Goal: Transaction & Acquisition: Purchase product/service

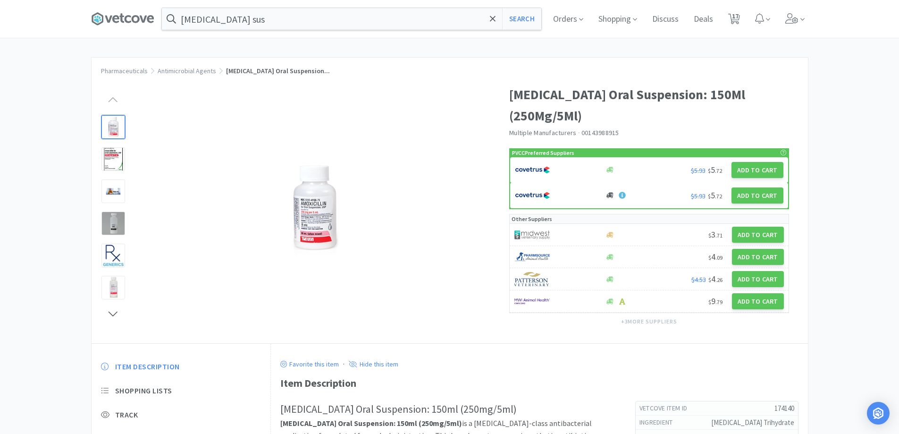
click at [451, 311] on div at bounding box center [449, 217] width 899 height 434
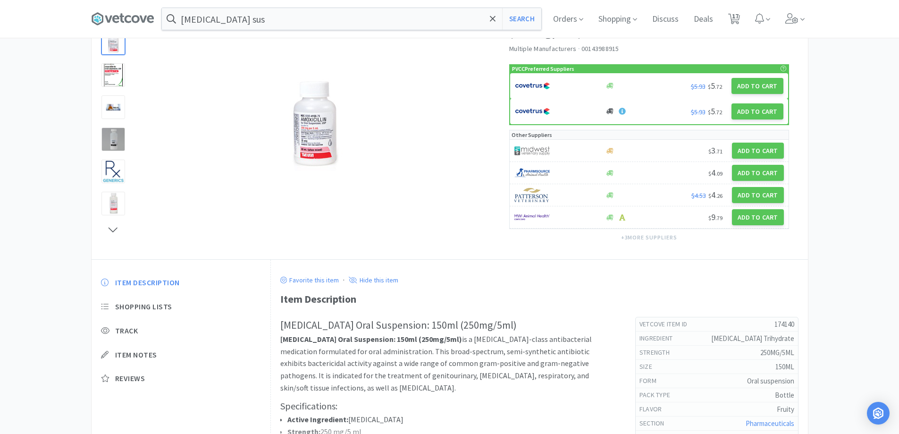
scroll to position [94, 0]
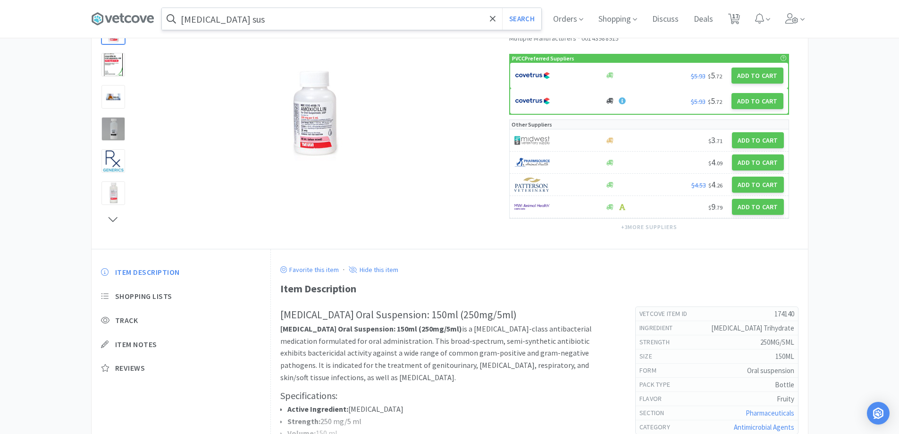
click at [303, 26] on input "[MEDICAL_DATA] sus" at bounding box center [352, 19] width 380 height 22
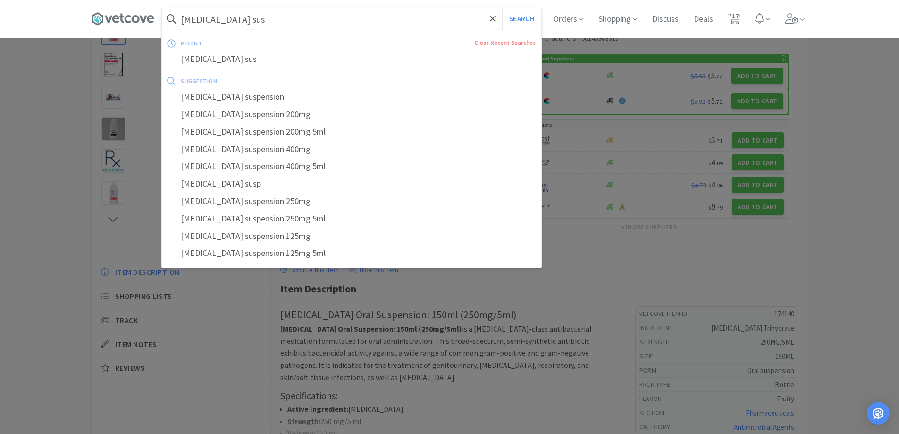
click at [303, 26] on input "[MEDICAL_DATA] sus" at bounding box center [352, 19] width 380 height 22
click at [272, 26] on input "[MEDICAL_DATA] sus" at bounding box center [352, 19] width 380 height 22
drag, startPoint x: 253, startPoint y: 19, endPoint x: 231, endPoint y: 25, distance: 22.7
click at [231, 25] on input "[MEDICAL_DATA] sus" at bounding box center [352, 19] width 380 height 22
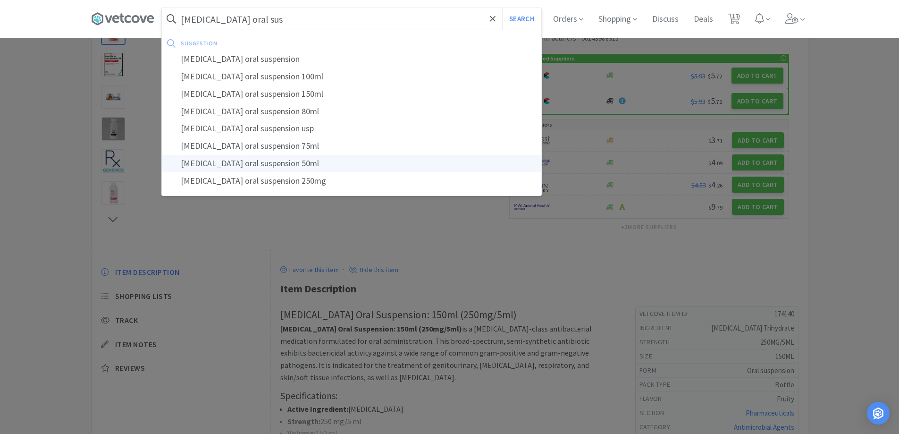
click at [304, 163] on div "[MEDICAL_DATA] oral suspension 50ml" at bounding box center [352, 163] width 380 height 17
type input "[MEDICAL_DATA] oral suspension 50ml"
select select "1"
select select "6"
select select "2"
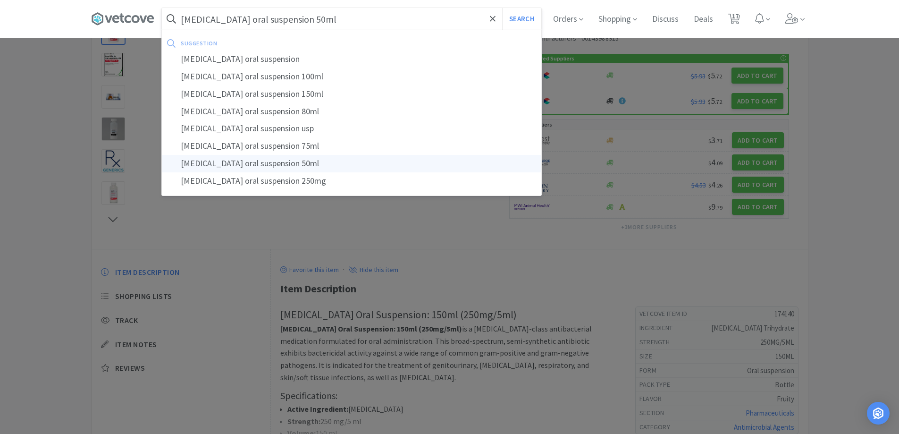
select select "1"
select select "6"
select select "3"
select select "1"
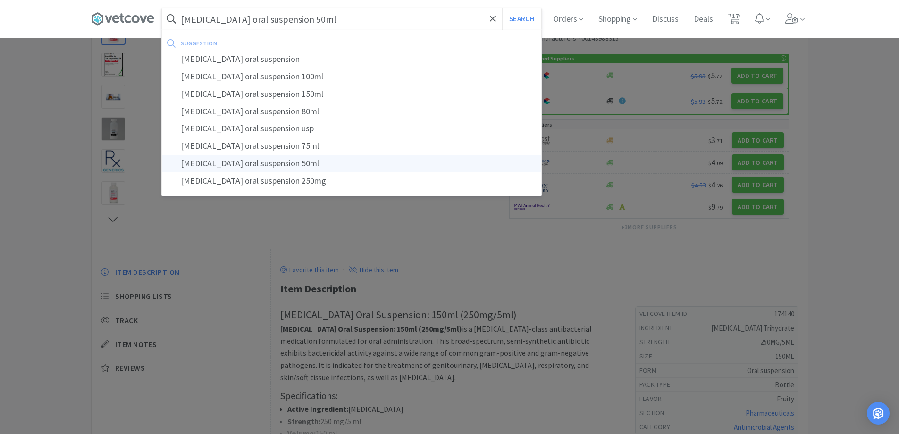
select select "1"
select select "2"
select select "1"
select select "3"
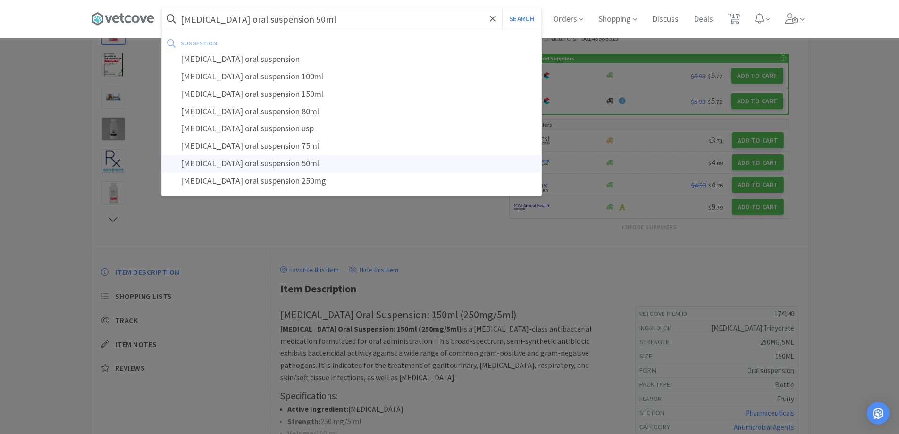
select select "5"
select select "3"
select select "1"
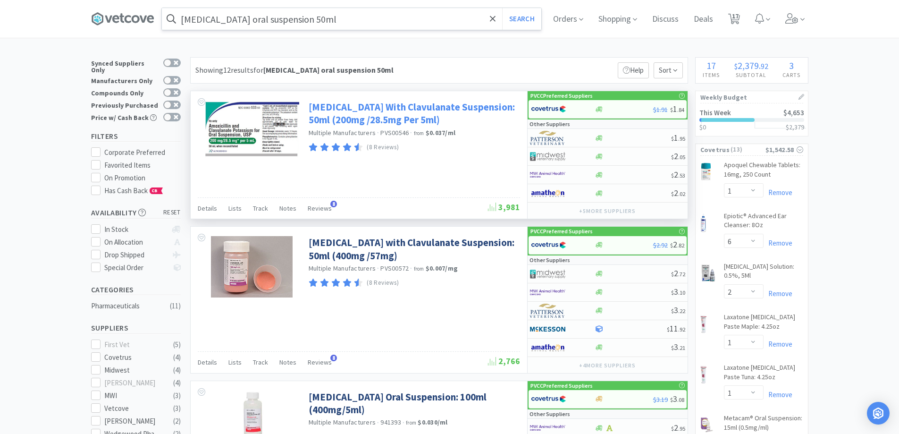
click at [417, 110] on link "[MEDICAL_DATA] With Clavulanate Suspension: 50ml (200mg /28.5mg Per 5ml)" at bounding box center [413, 114] width 209 height 26
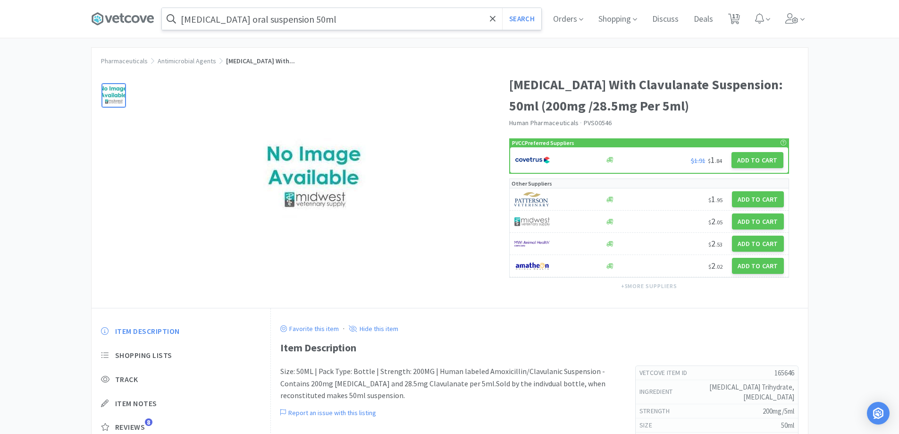
scroll to position [158, 0]
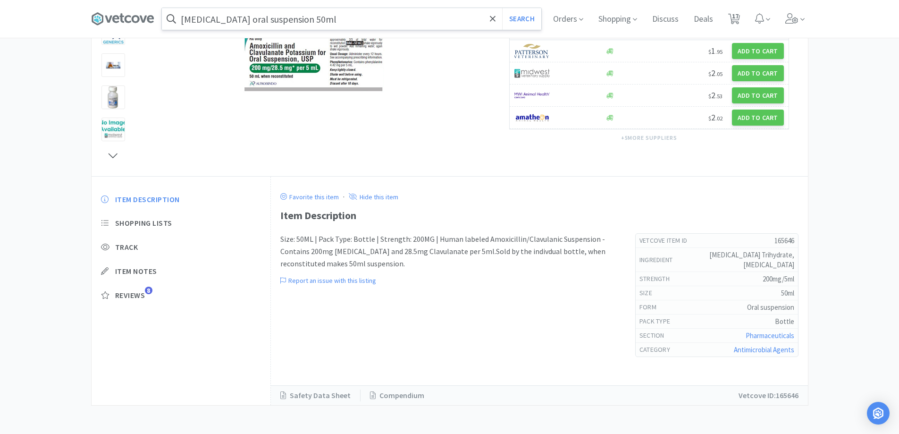
select select "1"
select select "6"
select select "2"
select select "1"
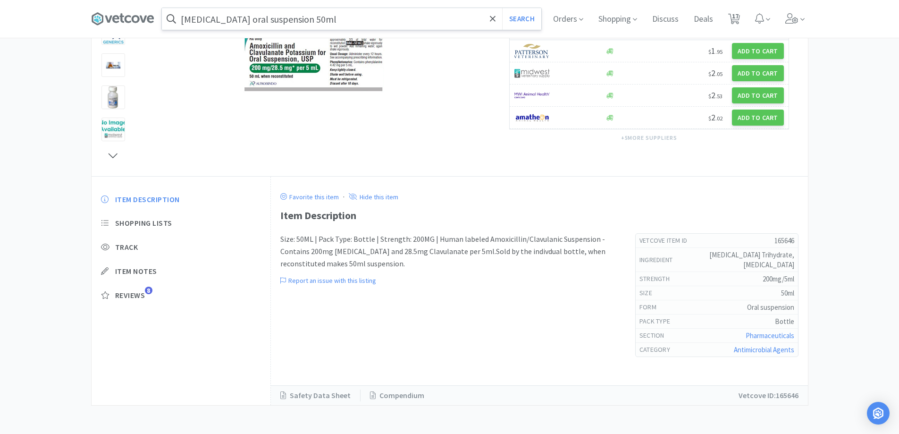
select select "6"
select select "3"
select select "1"
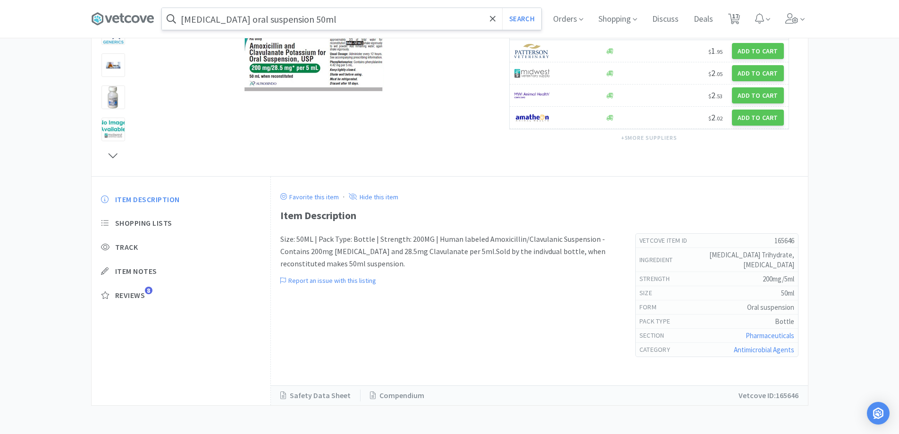
select select "2"
select select "1"
select select "3"
select select "5"
select select "3"
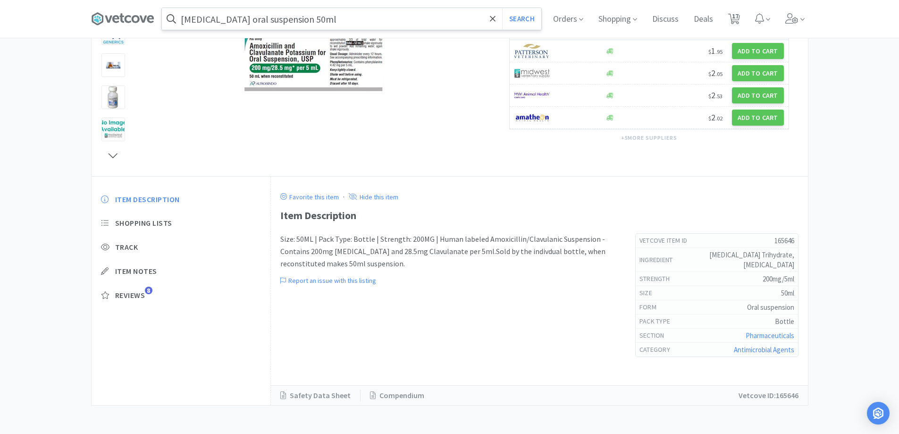
select select "1"
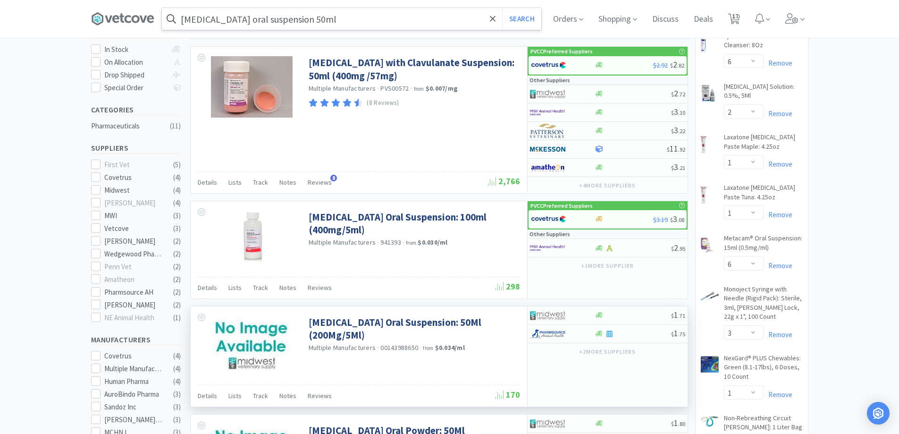
scroll to position [283, 0]
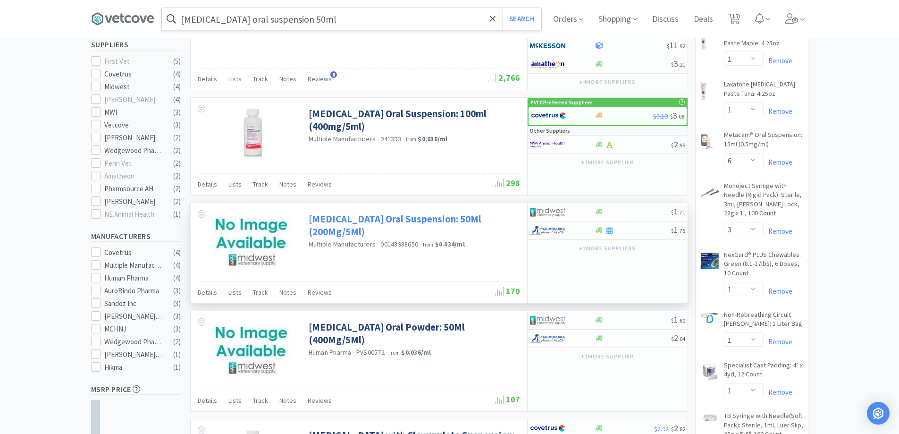
click at [394, 215] on link "[MEDICAL_DATA] Oral Suspension: 50Ml (200Mg/5Ml)" at bounding box center [413, 225] width 209 height 26
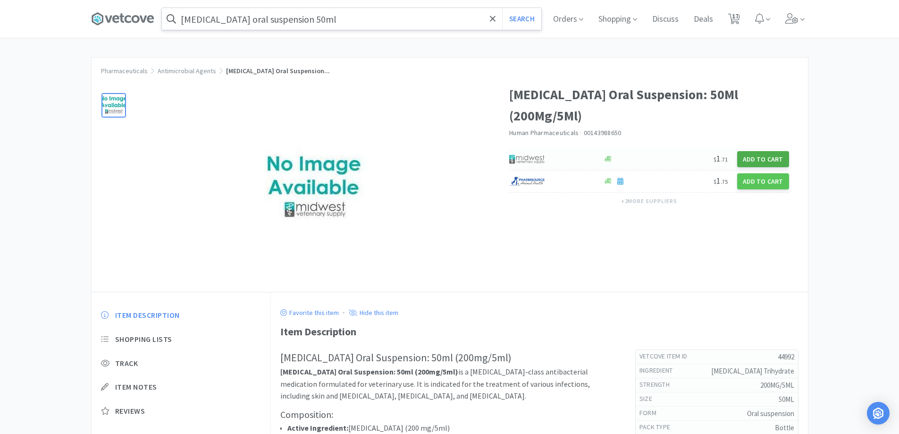
click at [757, 151] on button "Add to Cart" at bounding box center [763, 159] width 52 height 16
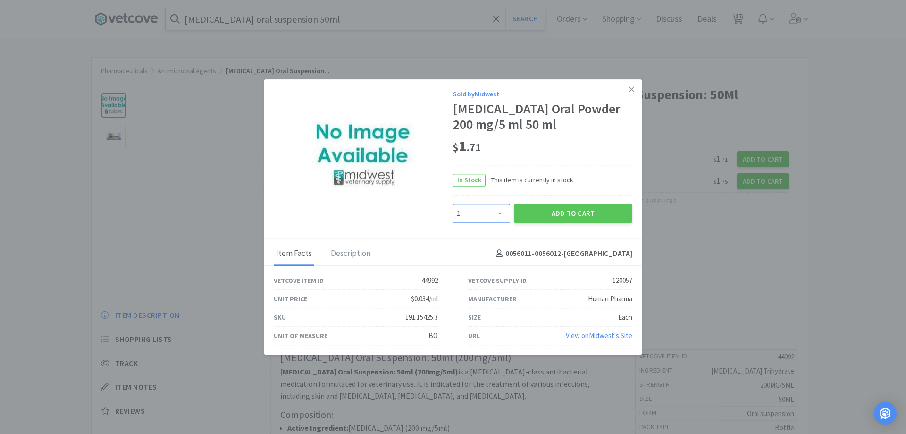
click at [482, 212] on select "Enter Quantity 1 2 3 4 5 6 7 8 9 10 11 12 13 14 15 16 17 18 19 20 Enter Quantity" at bounding box center [481, 213] width 57 height 19
select select "3"
click at [453, 204] on select "Enter Quantity 1 2 3 4 5 6 7 8 9 10 11 12 13 14 15 16 17 18 19 20 Enter Quantity" at bounding box center [481, 213] width 57 height 19
click at [564, 217] on button "Add to Cart" at bounding box center [573, 213] width 118 height 19
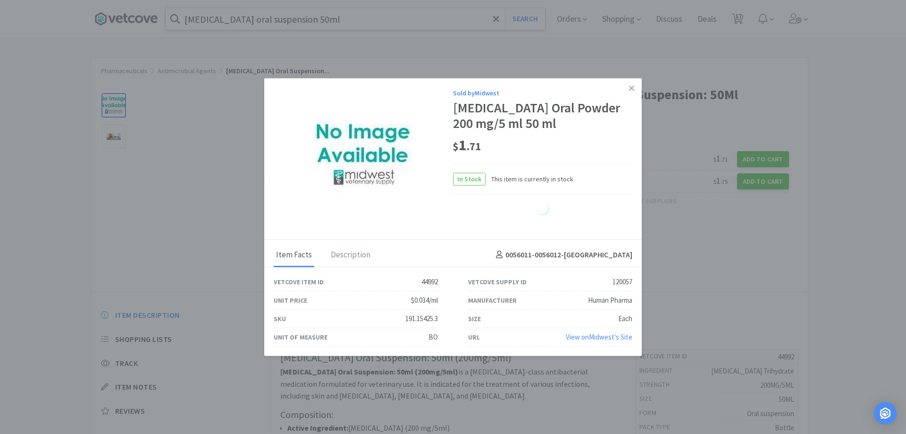
click at [633, 90] on icon at bounding box center [631, 88] width 5 height 8
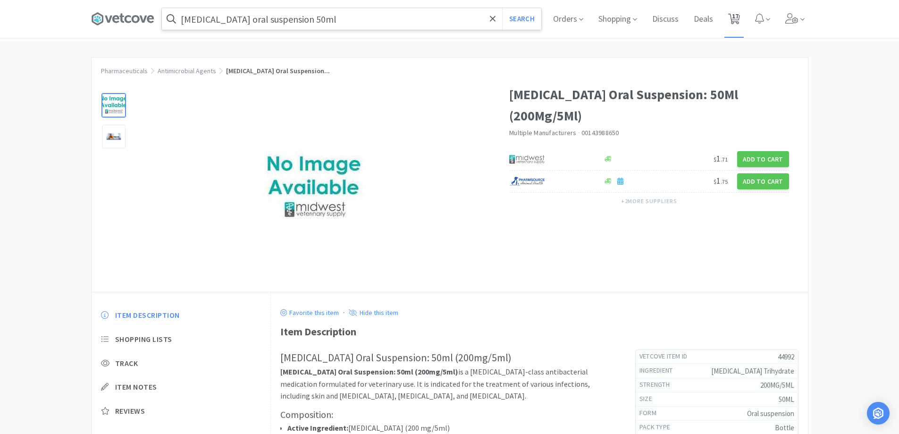
click at [734, 22] on icon at bounding box center [734, 19] width 12 height 10
select select "1"
select select "6"
select select "2"
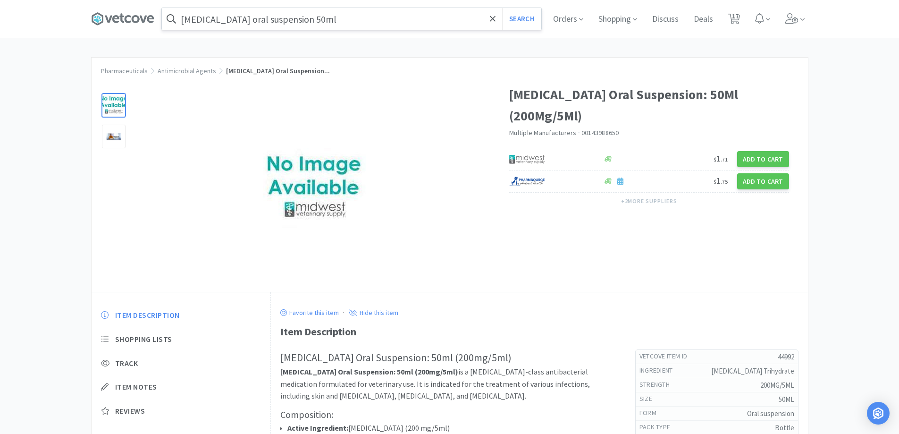
select select "1"
select select "6"
select select "3"
select select "1"
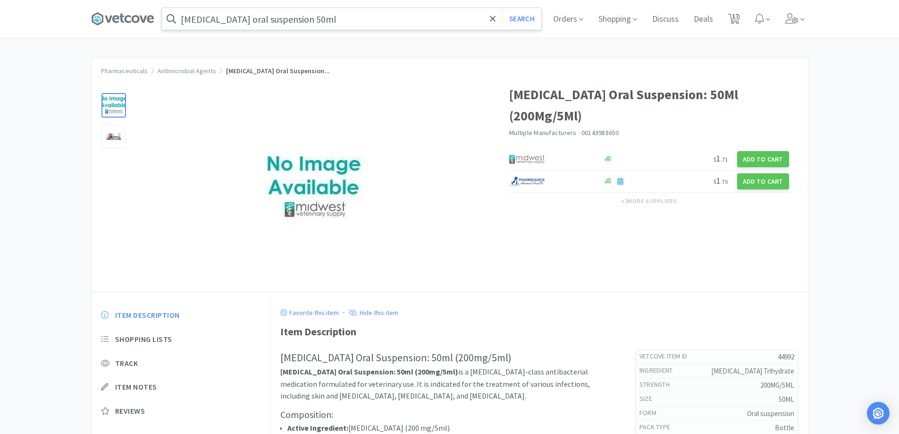
select select "1"
select select "2"
select select "1"
select select "3"
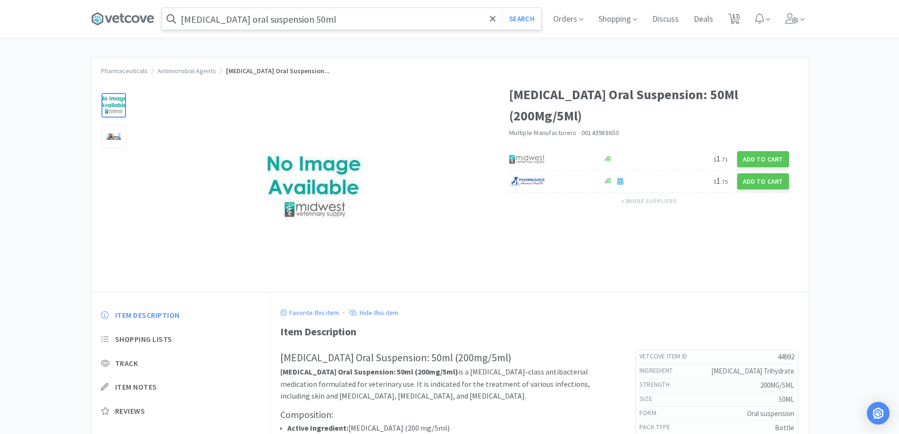
select select "5"
select select "3"
select select "1"
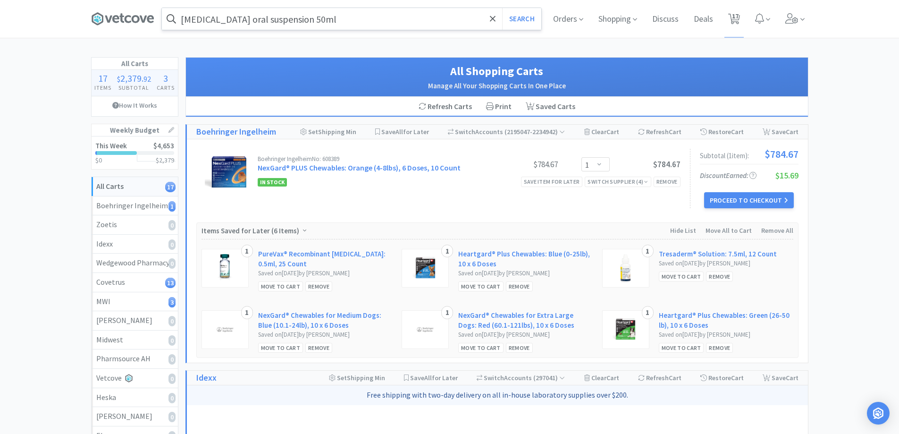
click at [326, 14] on input "[MEDICAL_DATA] oral suspension 50ml" at bounding box center [352, 19] width 380 height 22
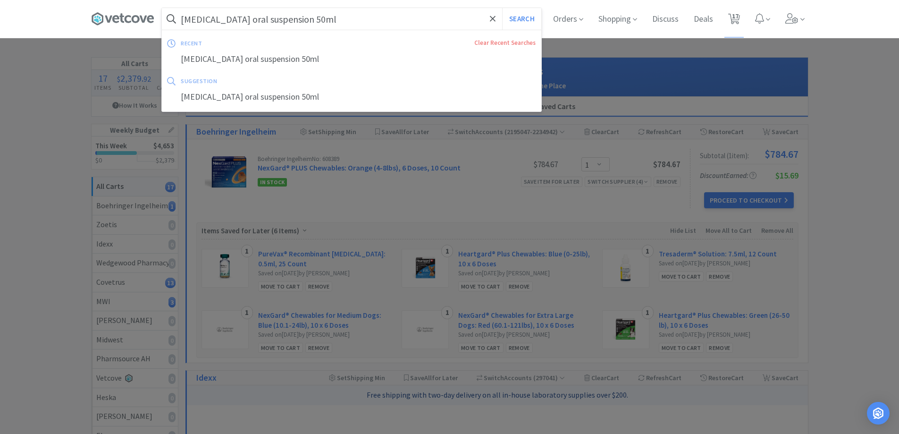
drag, startPoint x: 326, startPoint y: 14, endPoint x: 106, endPoint y: 7, distance: 219.6
click at [104, 8] on div "[MEDICAL_DATA] oral suspension 50ml Search recent Clear Recent Searches [MEDICA…" at bounding box center [450, 19] width 718 height 38
select select "3"
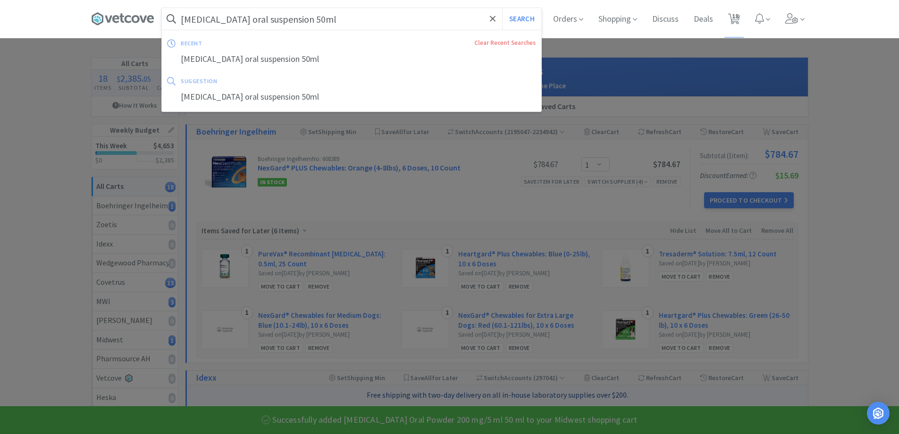
drag, startPoint x: 363, startPoint y: 21, endPoint x: 0, endPoint y: 24, distance: 363.5
click at [0, 24] on div "[MEDICAL_DATA] oral suspension 50ml Search recent Clear Recent Searches [MEDICA…" at bounding box center [449, 19] width 899 height 38
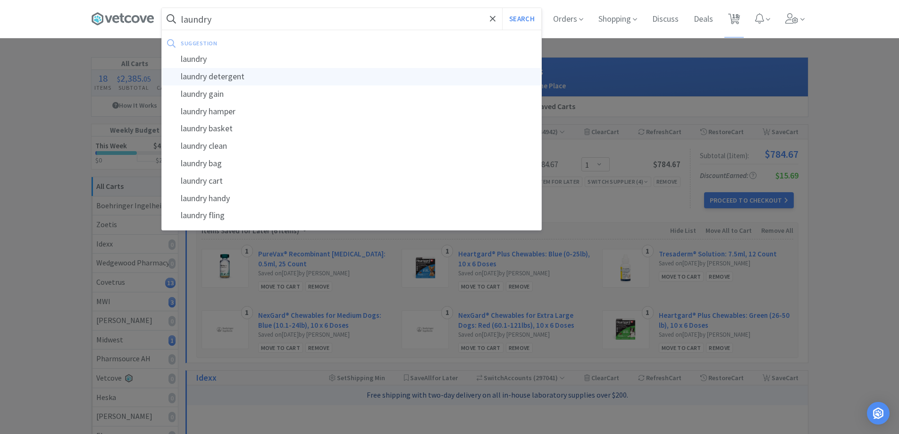
type input "laundry detergent"
select select "1"
select select "6"
select select "2"
select select "1"
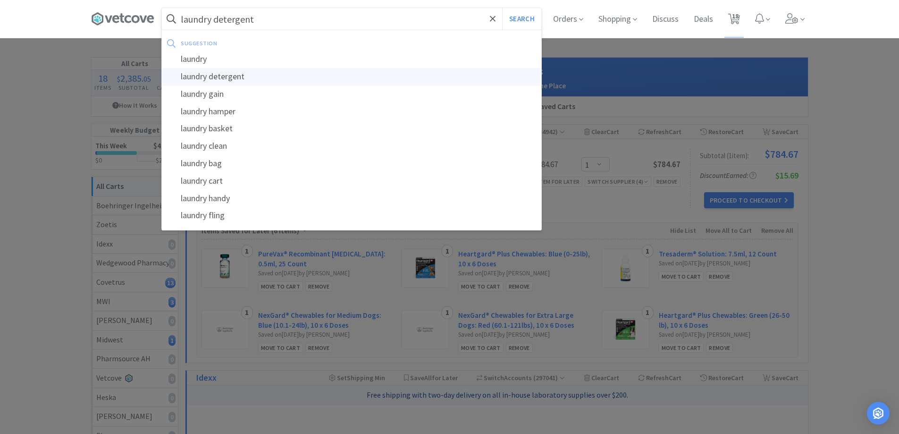
select select "1"
select select "6"
select select "3"
select select "1"
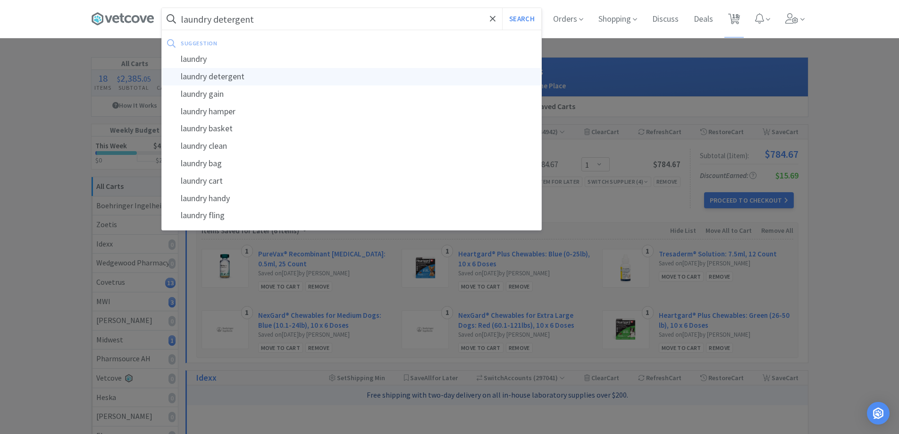
select select "1"
select select "2"
select select "1"
select select "3"
select select "5"
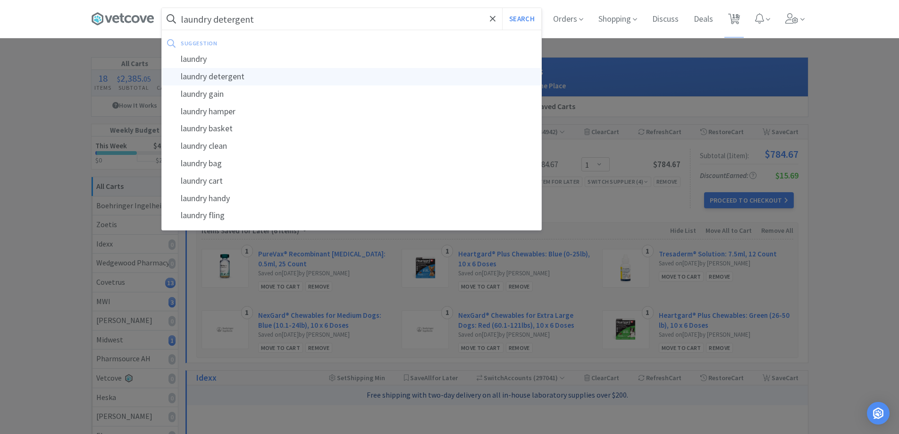
select select "3"
select select "1"
select select "3"
select select "1"
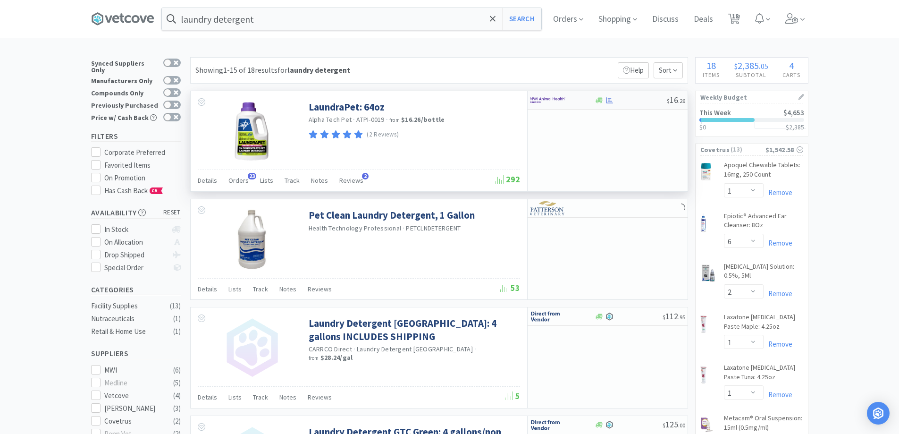
click at [579, 105] on div at bounding box center [556, 100] width 52 height 16
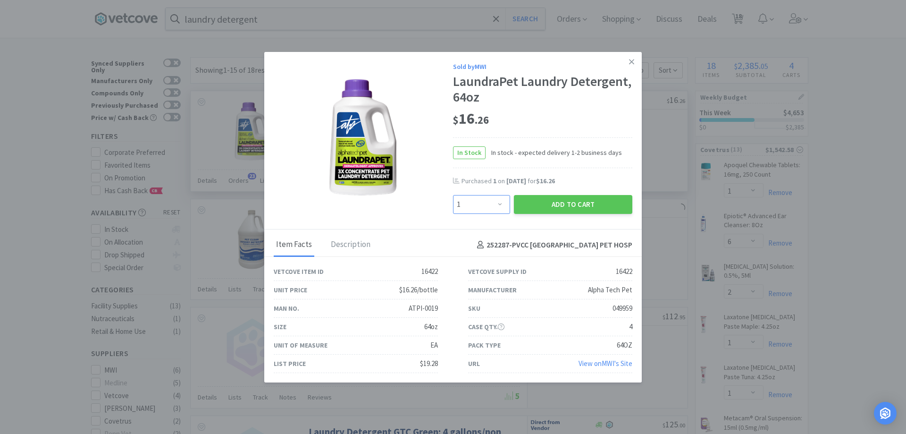
click at [490, 201] on select "Enter Quantity 1 2 3 4 5 6 7 8 9 10 11 12 13 14 15 16 17 18 19 20 Enter Quantity" at bounding box center [481, 204] width 57 height 19
select select "2"
click at [453, 195] on select "Enter Quantity 1 2 3 4 5 6 7 8 9 10 11 12 13 14 15 16 17 18 19 20 Enter Quantity" at bounding box center [481, 204] width 57 height 19
click at [547, 199] on button "Add to Cart" at bounding box center [573, 204] width 118 height 19
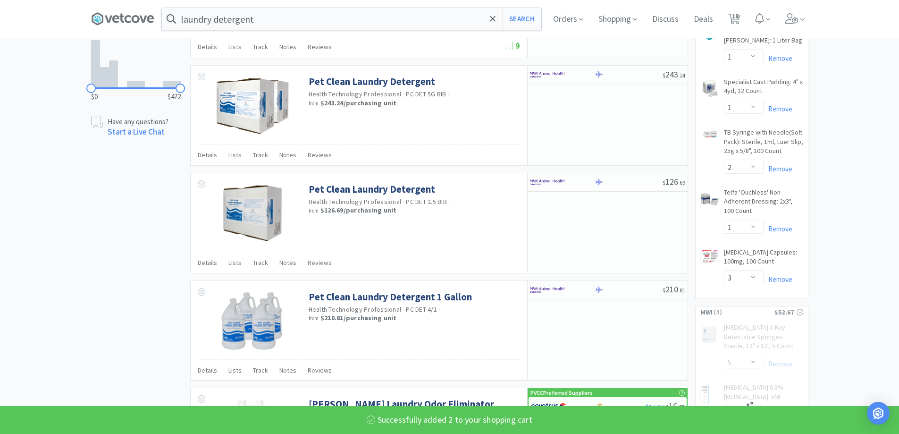
select select "2"
select select "3"
select select "1"
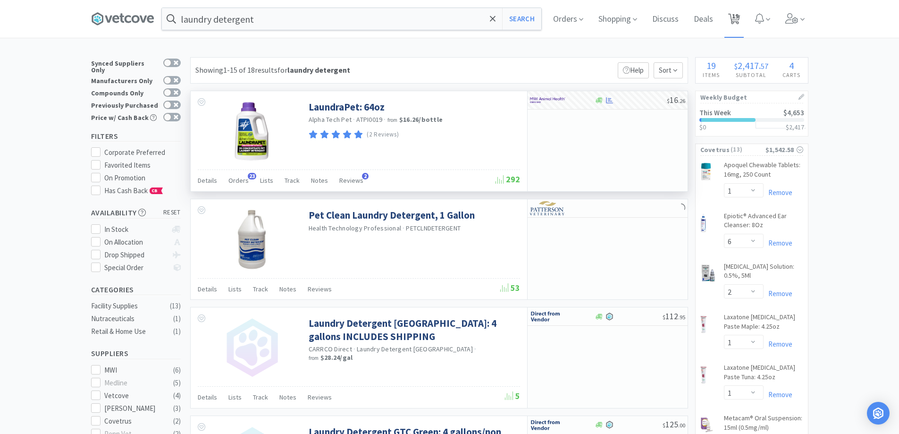
click at [740, 18] on icon at bounding box center [734, 19] width 12 height 10
select select "1"
select select "6"
select select "2"
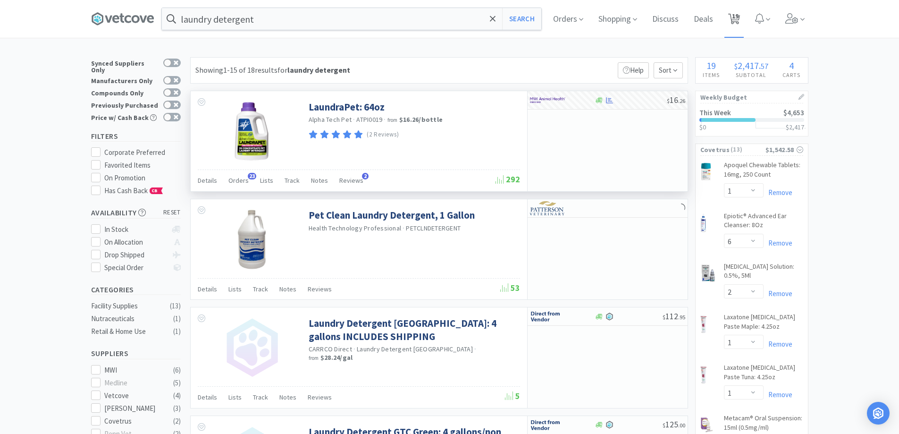
select select "1"
select select "6"
select select "3"
select select "1"
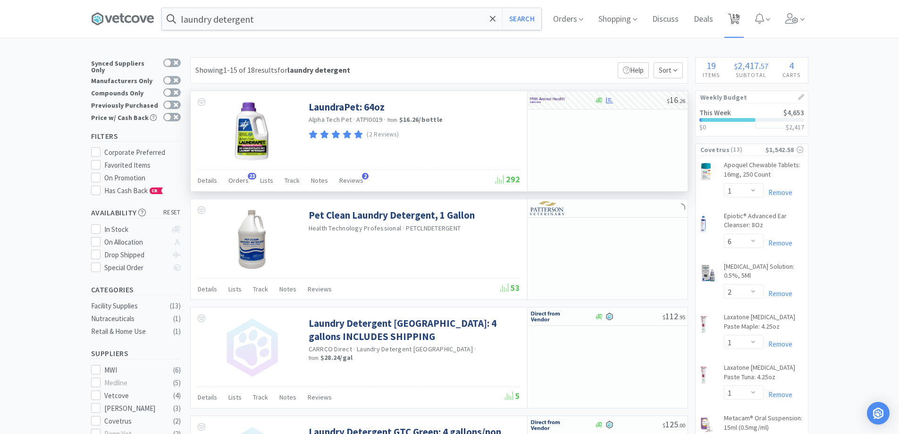
select select "1"
select select "2"
select select "1"
select select "3"
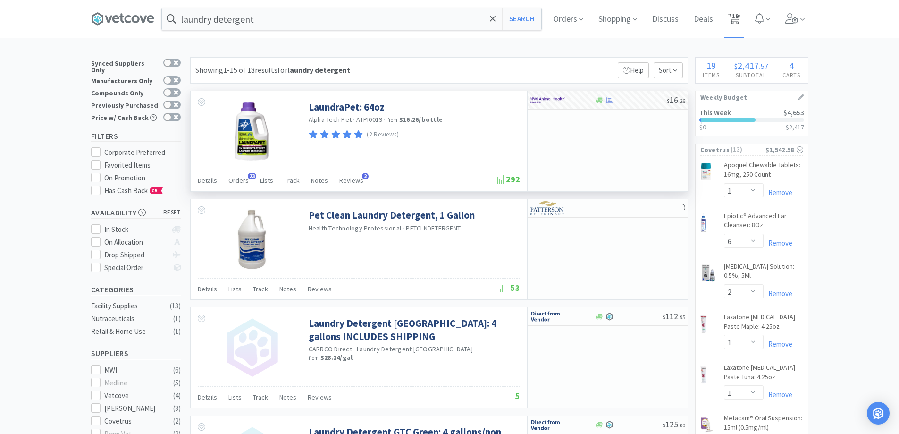
select select "5"
select select "2"
select select "3"
select select "1"
select select "3"
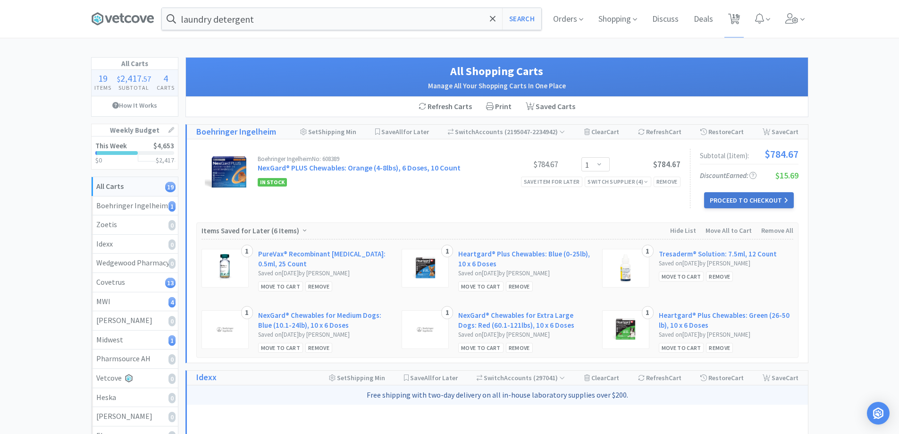
click at [743, 202] on button "Proceed to Checkout" at bounding box center [749, 200] width 90 height 16
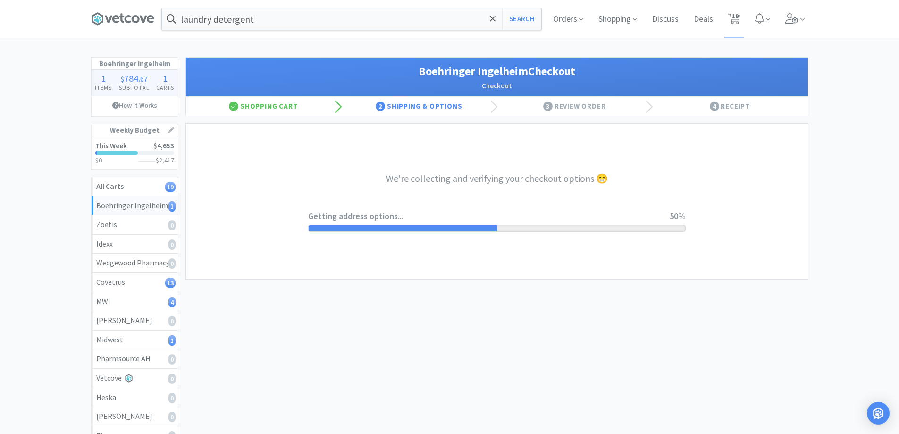
select select "invoice"
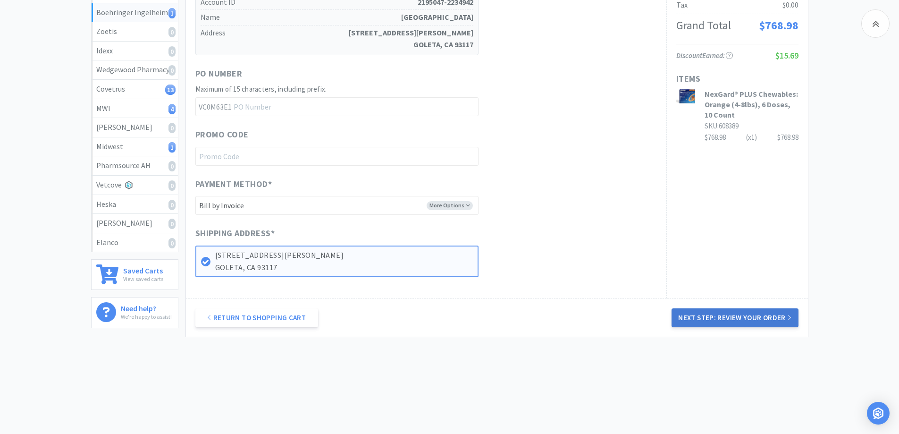
click at [701, 314] on button "Next Step: Review Your Order" at bounding box center [735, 317] width 127 height 19
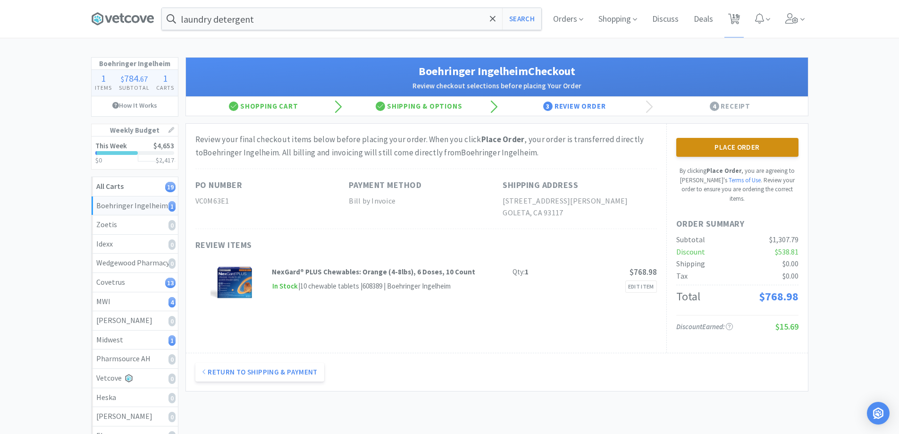
click at [762, 149] on button "Place Order" at bounding box center [737, 147] width 122 height 19
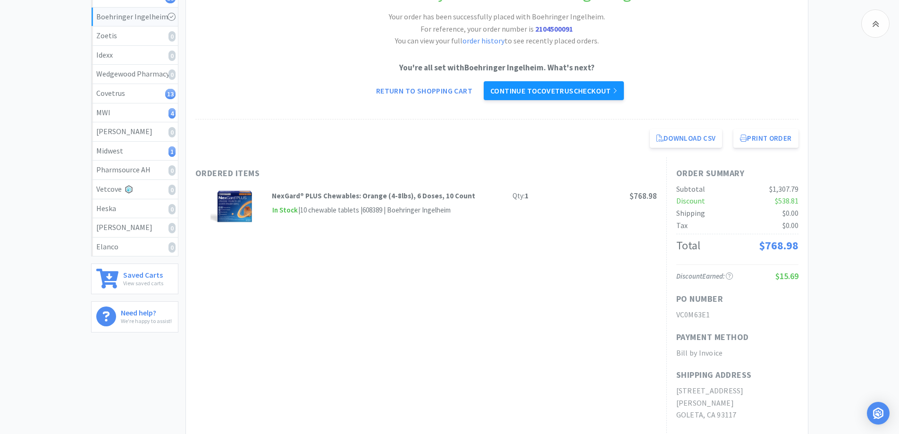
click at [534, 99] on link "Continue to Covetrus checkout" at bounding box center [554, 90] width 140 height 19
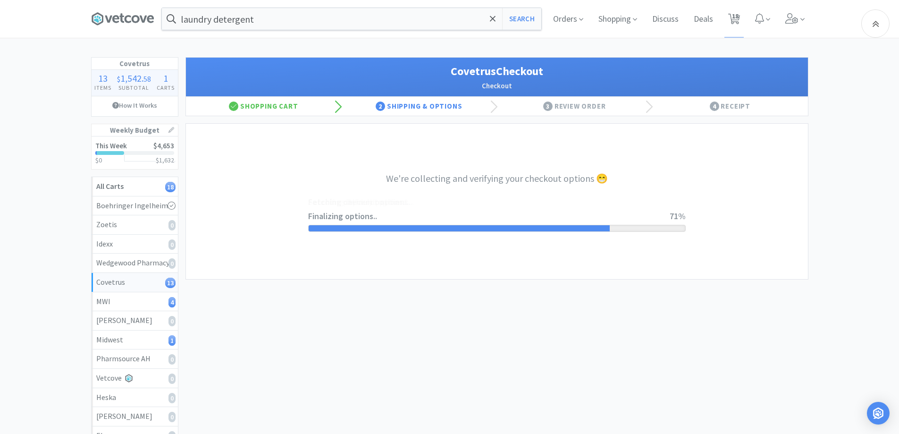
select select "ACCOUNT"
select select "cvt-standard-net"
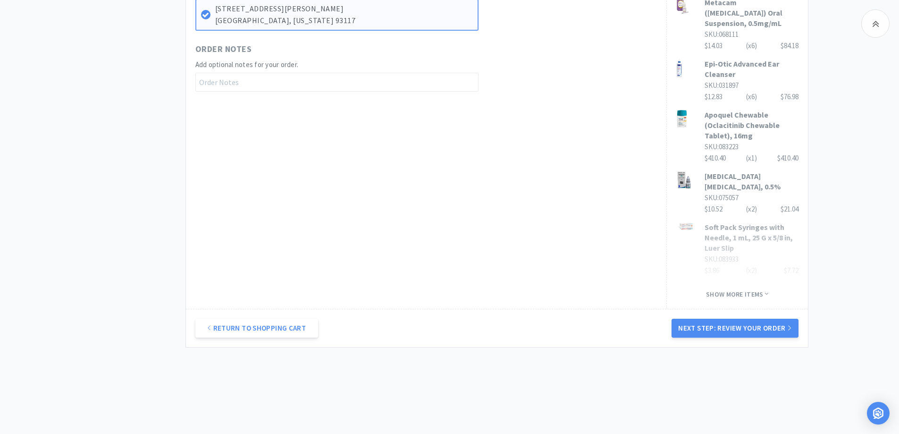
click at [716, 319] on button "Next Step: Review Your Order" at bounding box center [735, 328] width 127 height 19
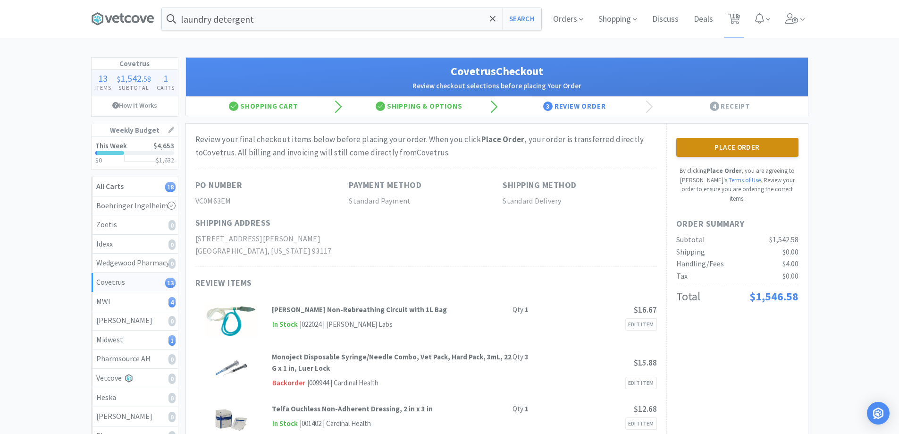
click at [761, 144] on button "Place Order" at bounding box center [737, 147] width 122 height 19
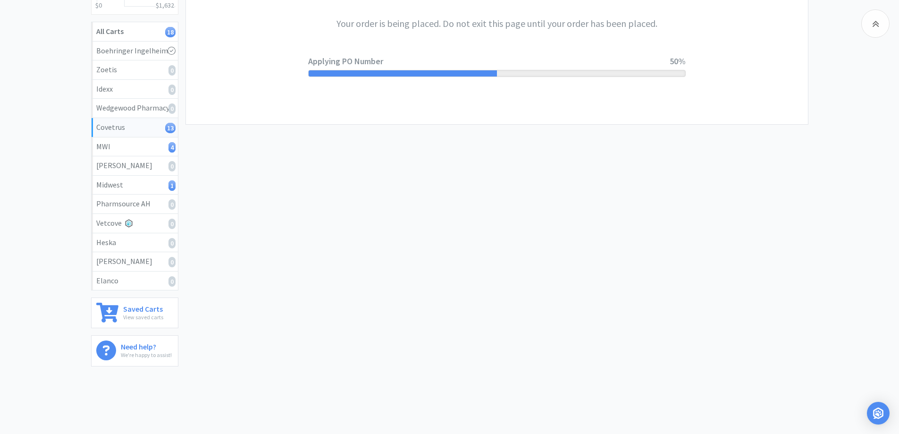
scroll to position [175, 0]
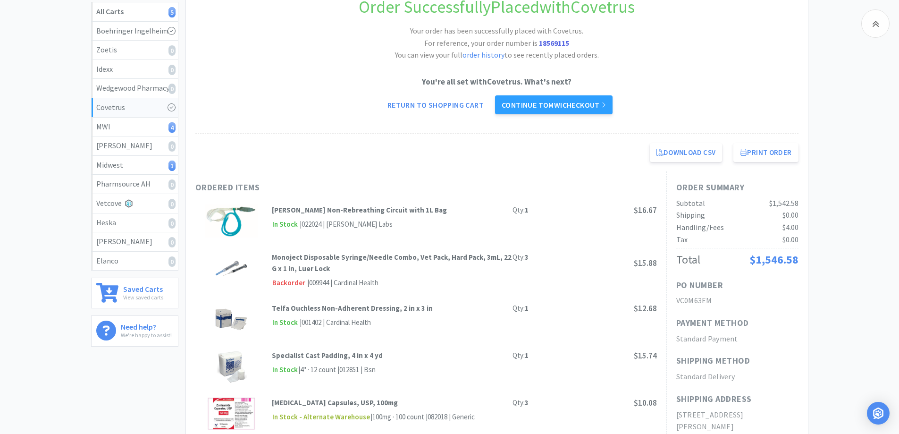
click at [381, 259] on strong "Monoject Disposable Syringe/Needle Combo, Vet Pack, Hard Pack, 3mL, 22 G x 1 in…" at bounding box center [392, 263] width 240 height 20
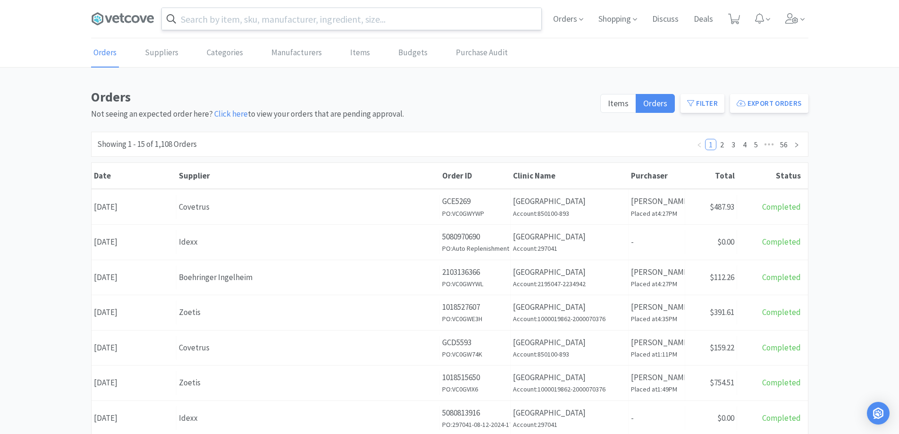
click at [213, 21] on input "text" at bounding box center [352, 19] width 380 height 22
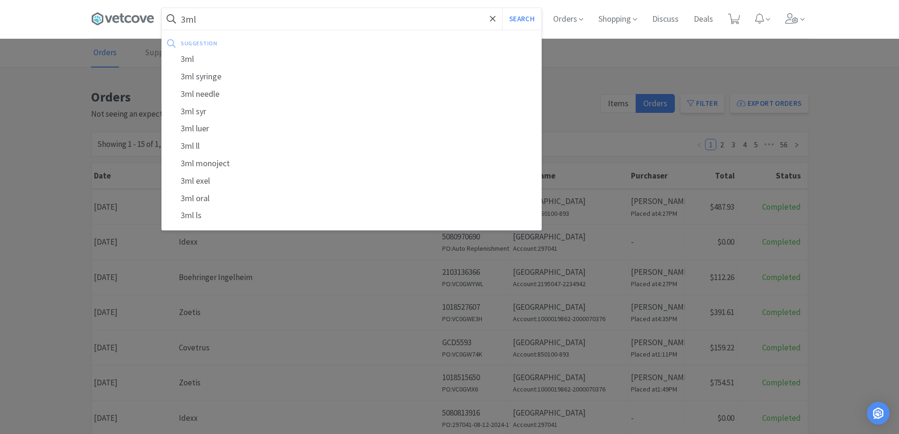
type input "3ml"
click at [502, 8] on button "Search" at bounding box center [521, 19] width 39 height 22
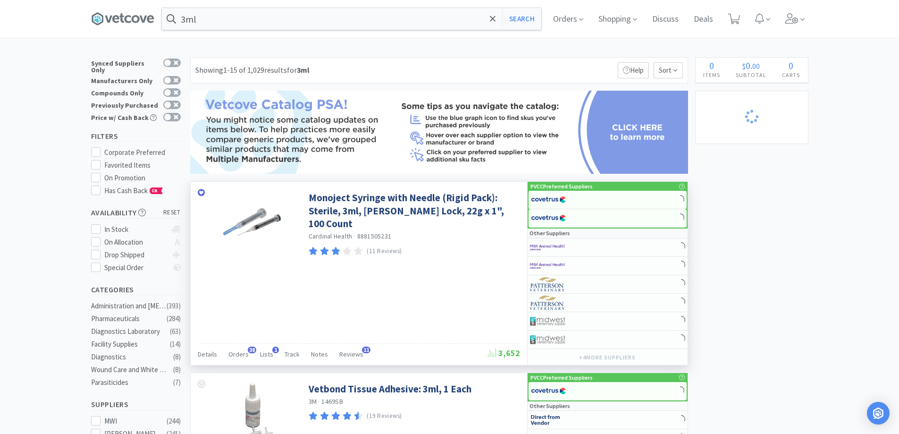
select select "5"
select select "2"
select select "3"
select select "1"
select select "3"
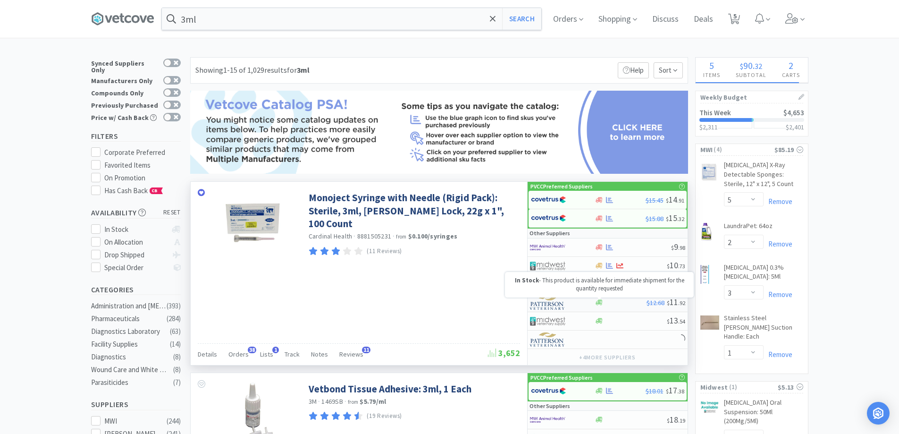
click at [601, 304] on icon at bounding box center [599, 302] width 7 height 7
select select "1"
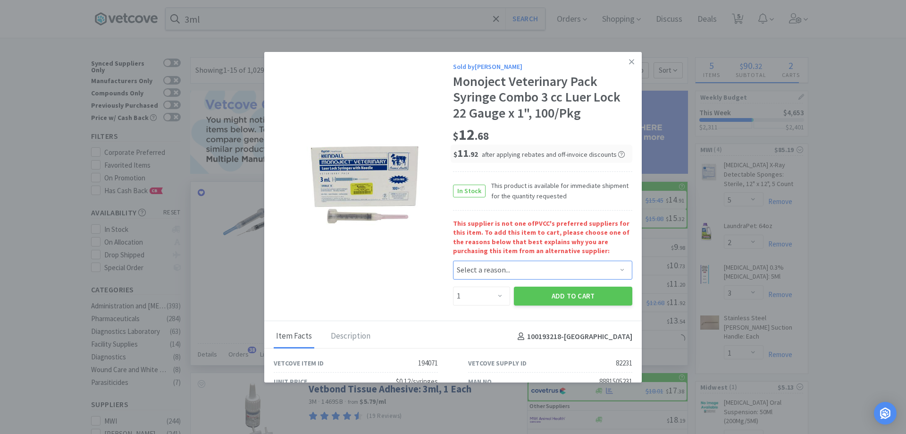
click at [488, 268] on select "Select a reason... Availability - This item is out of stock at the preferred su…" at bounding box center [542, 270] width 179 height 19
select select "availability"
click at [453, 261] on select "Select a reason... Availability - This item is out of stock at the preferred su…" at bounding box center [542, 270] width 179 height 19
click at [490, 297] on select "Enter Quantity 1 2 3 4 5 6 7 8 9 10 11 12 13 14 15 16 17 18 19 20 Enter Quantity" at bounding box center [481, 296] width 57 height 19
select select "4"
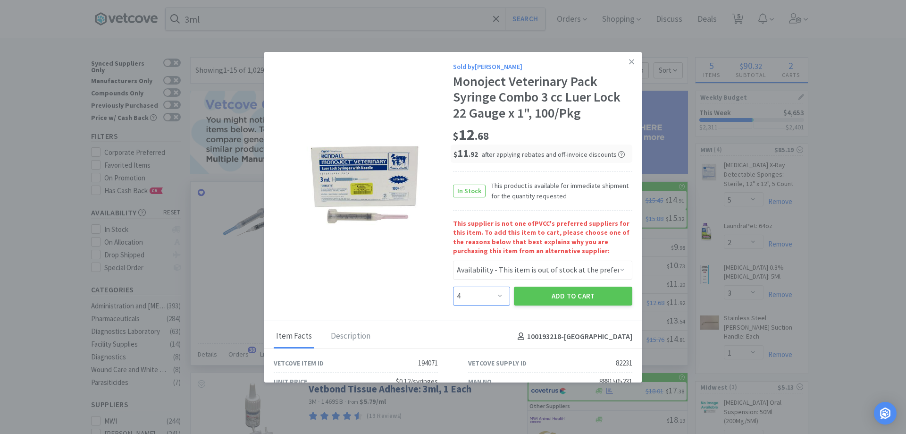
click at [453, 287] on select "Enter Quantity 1 2 3 4 5 6 7 8 9 10 11 12 13 14 15 16 17 18 19 20 Enter Quantity" at bounding box center [481, 296] width 57 height 19
click at [516, 293] on button "Add to Cart" at bounding box center [573, 296] width 118 height 19
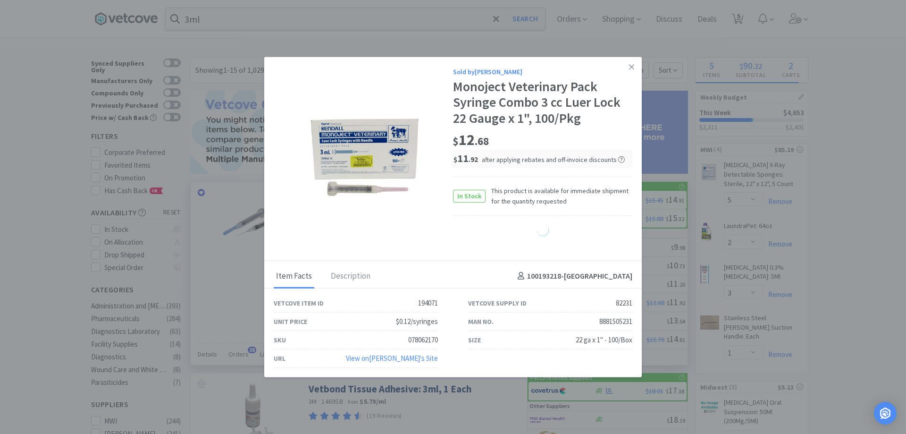
select select "4"
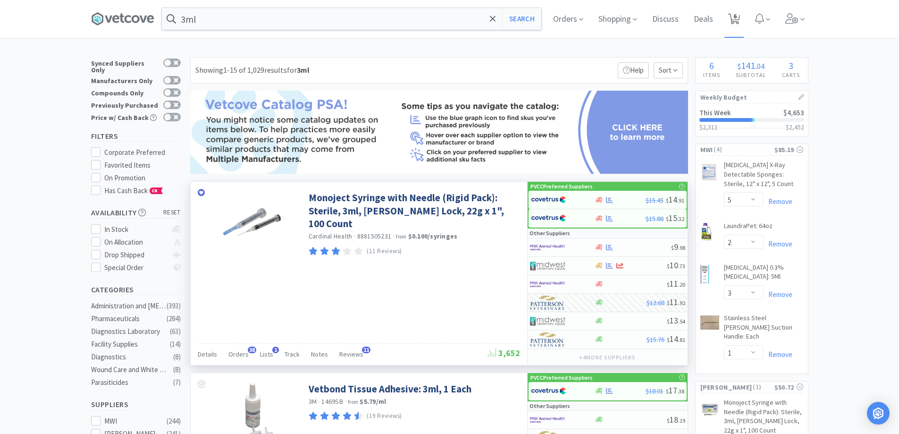
click at [736, 20] on icon at bounding box center [734, 19] width 12 height 10
select select "5"
select select "2"
select select "3"
select select "1"
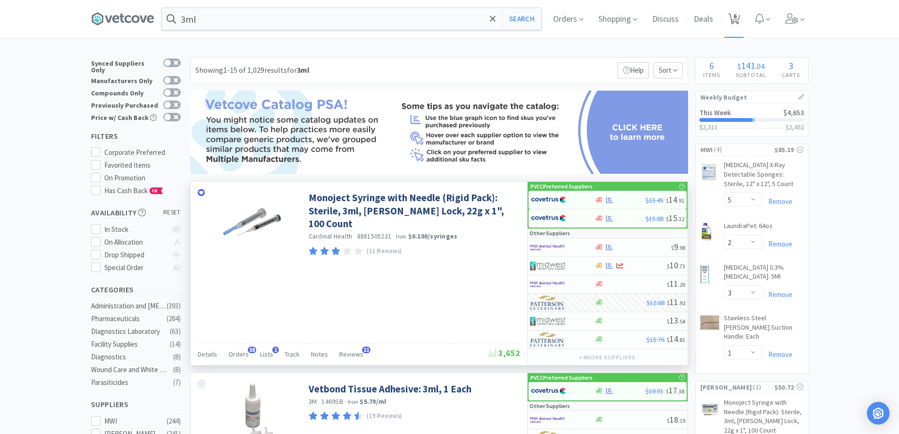
select select "4"
select select "3"
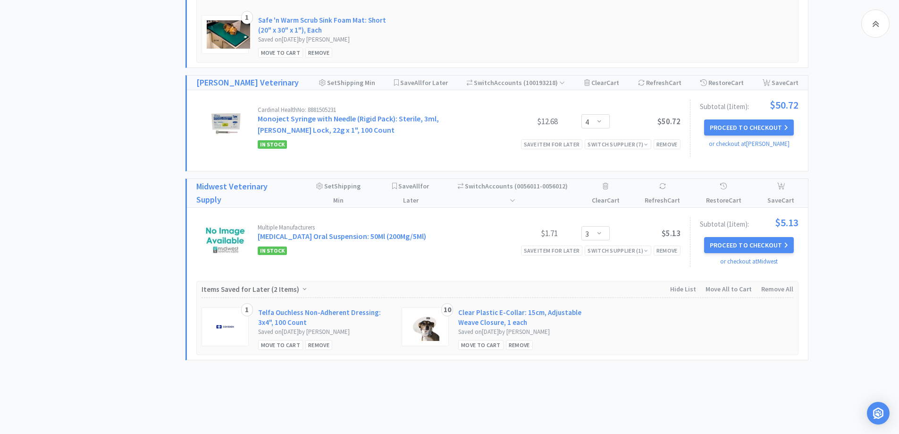
scroll to position [1657, 0]
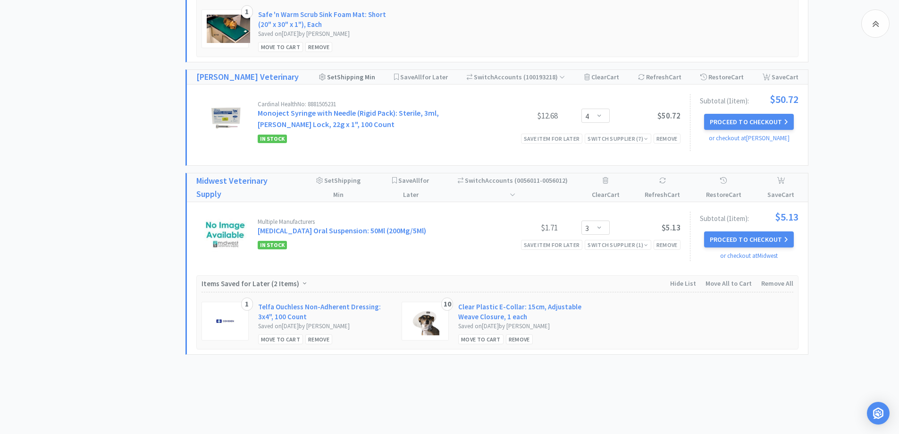
click at [349, 70] on div "Set Shipping Min" at bounding box center [347, 77] width 56 height 14
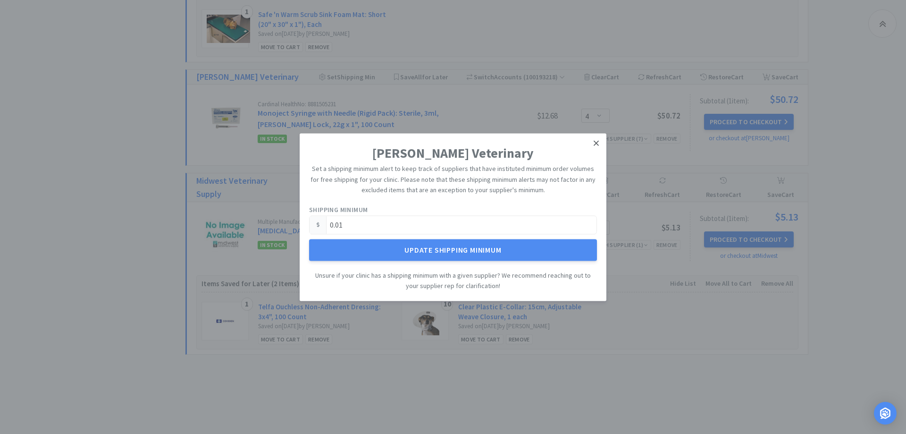
click at [602, 144] on link at bounding box center [596, 143] width 17 height 20
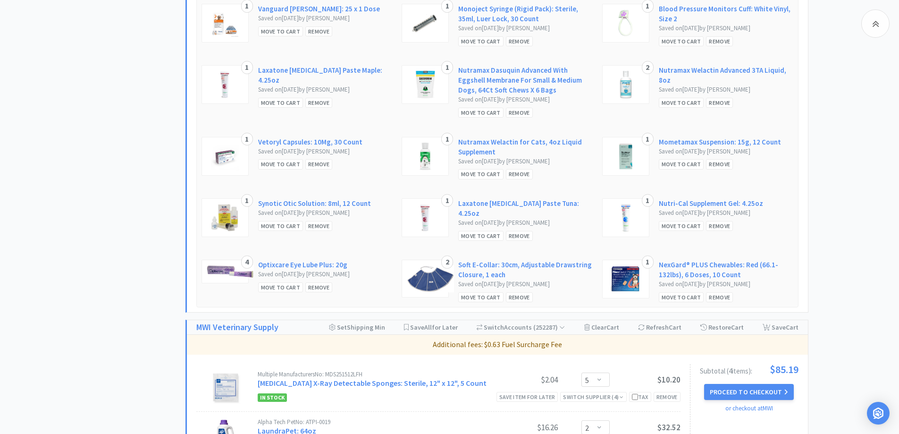
scroll to position [1138, 0]
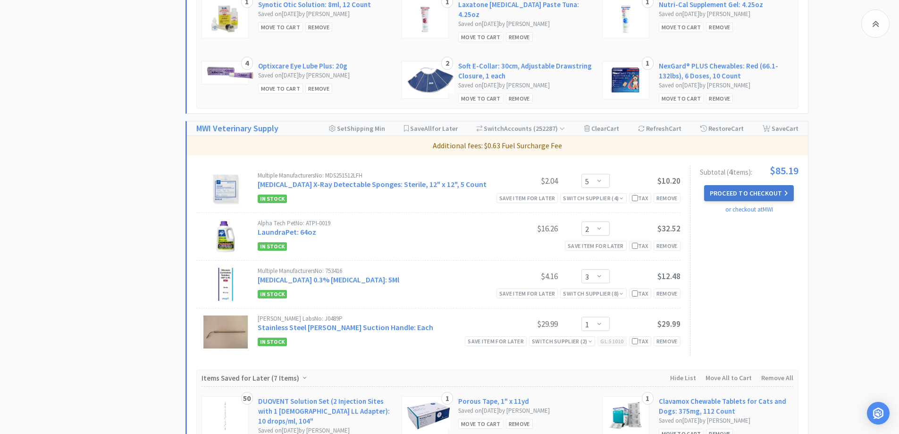
click at [745, 185] on button "Proceed to Checkout" at bounding box center [749, 193] width 90 height 16
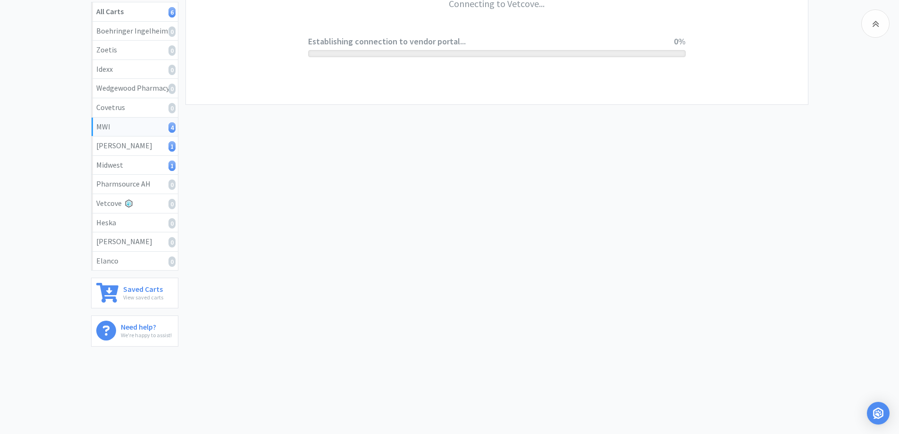
scroll to position [175, 0]
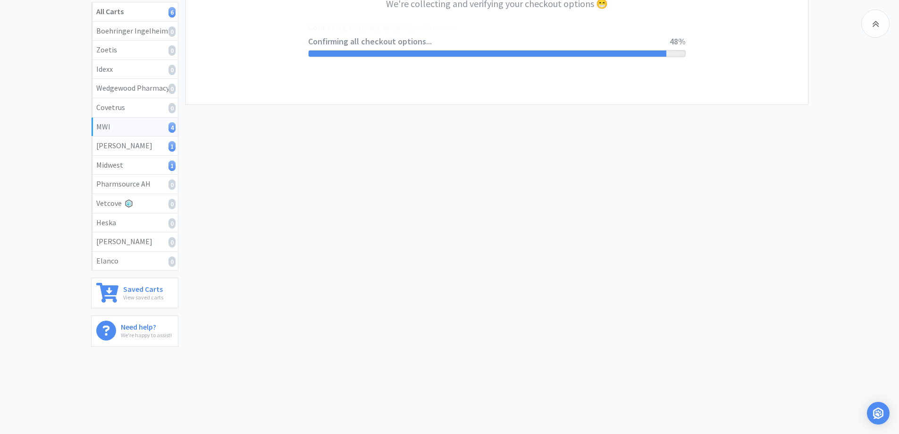
select select "STD_"
select select "FVS"
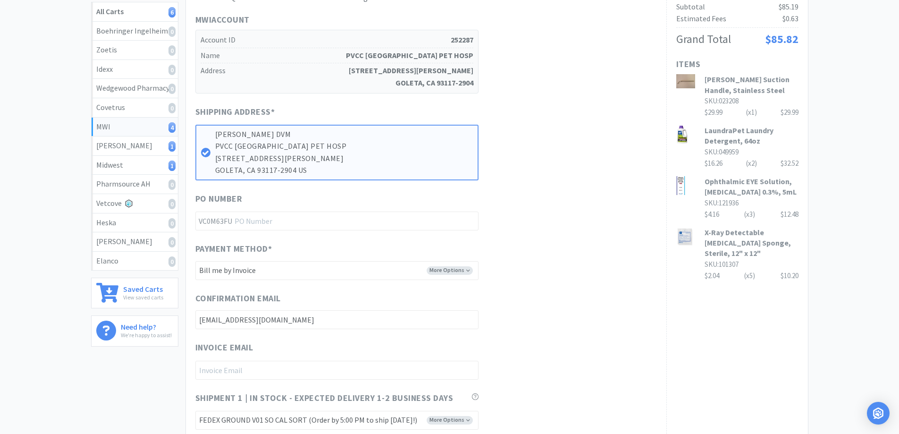
scroll to position [0, 0]
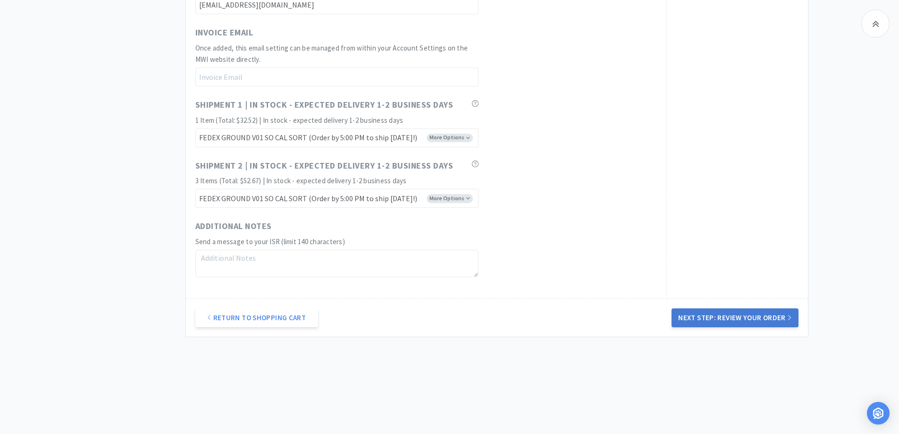
click at [739, 313] on button "Next Step: Review Your Order" at bounding box center [735, 317] width 127 height 19
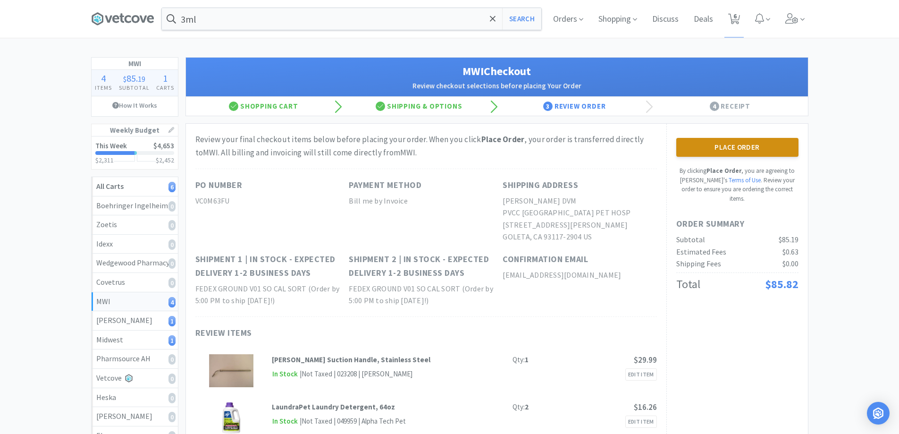
click at [734, 153] on button "Place Order" at bounding box center [737, 147] width 122 height 19
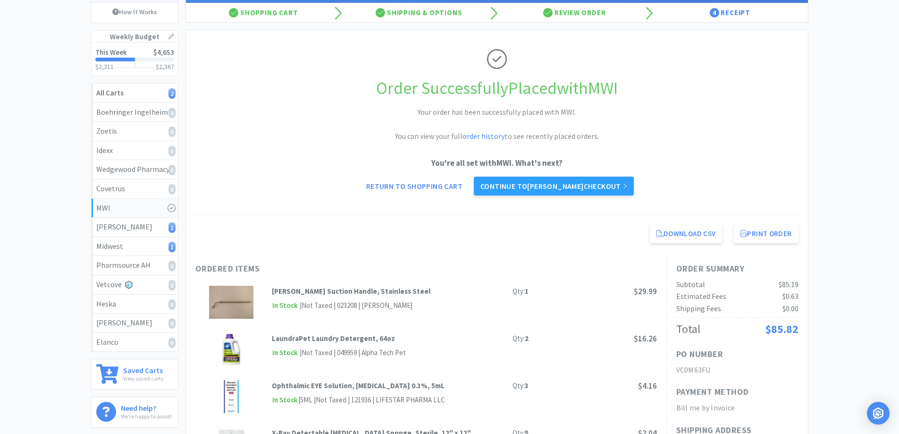
scroll to position [94, 0]
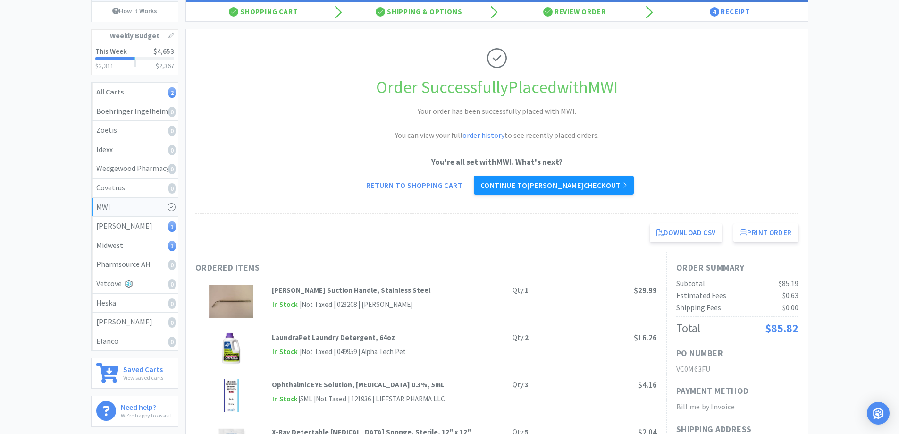
click at [533, 185] on link "Continue to Patterson checkout" at bounding box center [554, 185] width 160 height 19
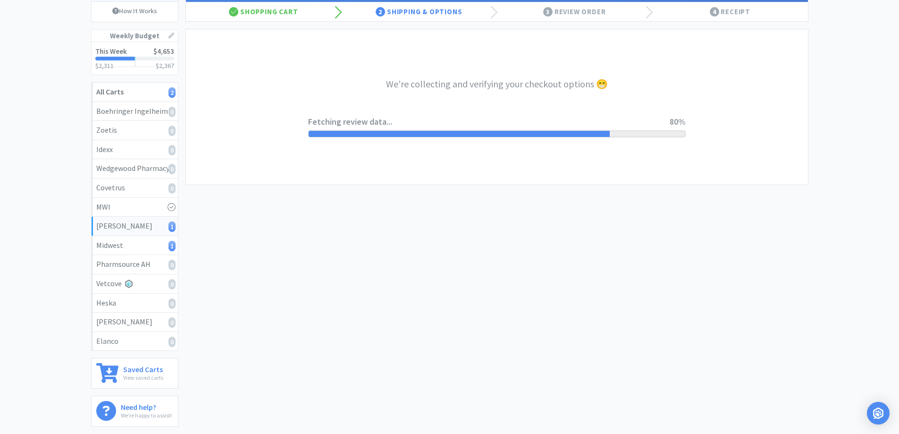
select select "1"
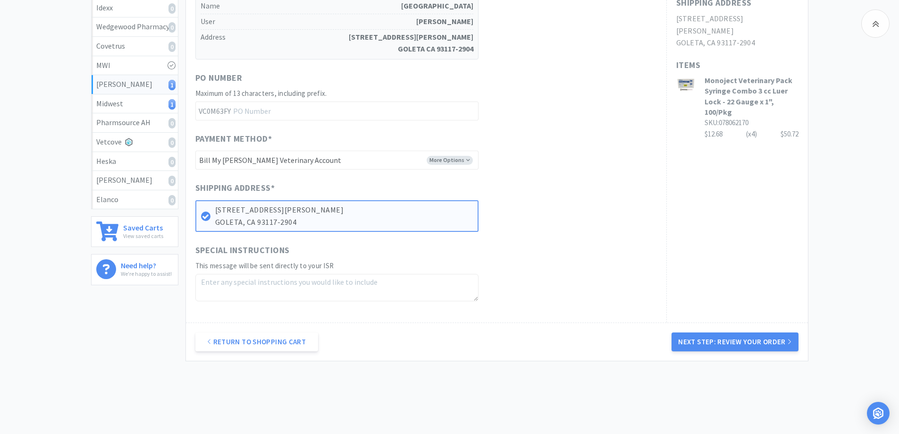
click at [673, 338] on button "Next Step: Review Your Order" at bounding box center [735, 341] width 127 height 19
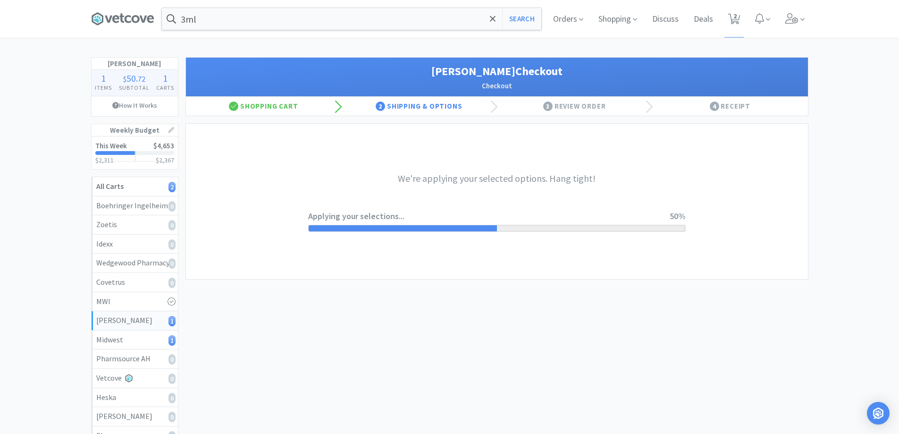
drag, startPoint x: 347, startPoint y: 179, endPoint x: 325, endPoint y: 199, distance: 29.4
click at [340, 184] on h3 "We're applying your selected options. Hang tight!" at bounding box center [497, 178] width 378 height 15
click at [325, 199] on div "We're applying your selected options. Hang tight! Applying your selections... 5…" at bounding box center [497, 201] width 378 height 155
click at [432, 135] on div "We're applying your selected options. Hang tight! Applying your selections... 5…" at bounding box center [497, 201] width 378 height 155
click at [127, 15] on icon at bounding box center [122, 19] width 63 height 14
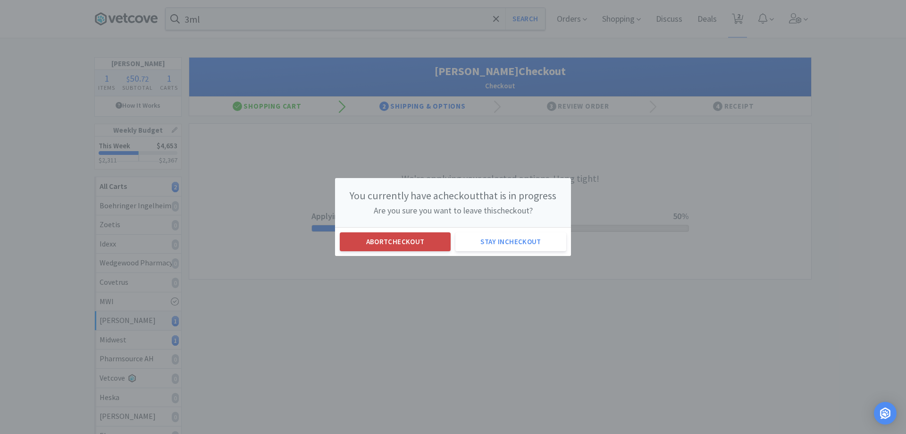
click at [426, 241] on button "Abort checkout" at bounding box center [395, 241] width 111 height 19
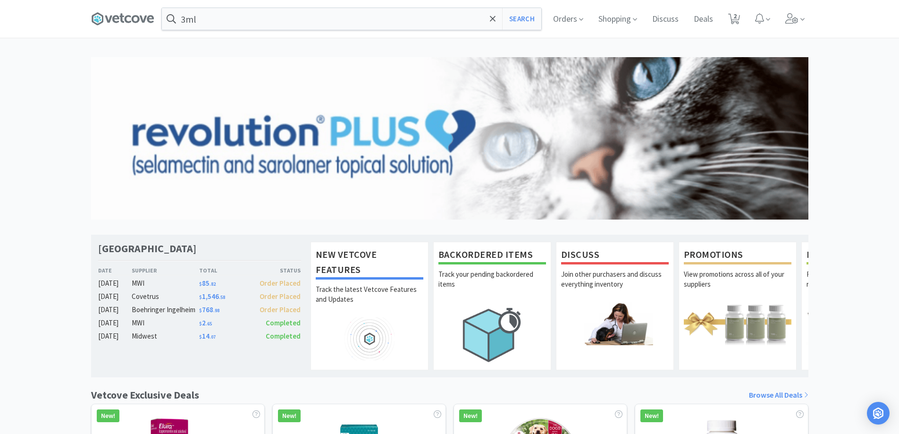
click at [744, 19] on div "Orders Shopping Discuss Discuss Deals Deals 2 2" at bounding box center [677, 19] width 263 height 38
click at [736, 12] on span "2" at bounding box center [735, 16] width 3 height 38
select select "4"
select select "3"
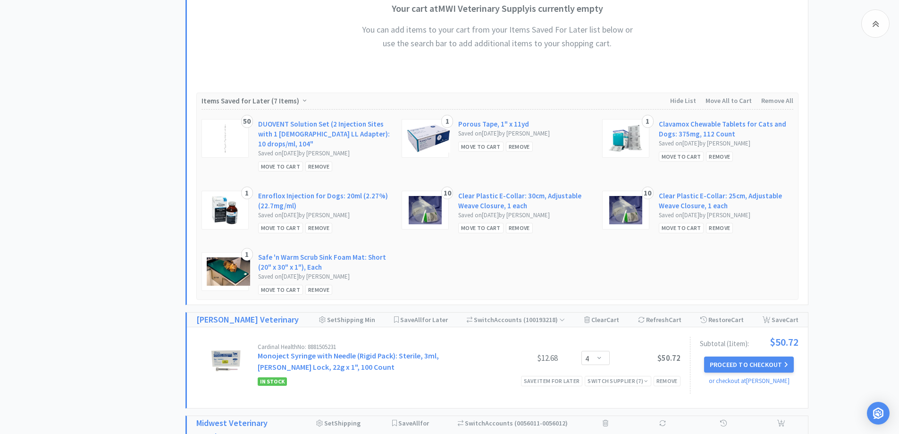
scroll to position [1463, 0]
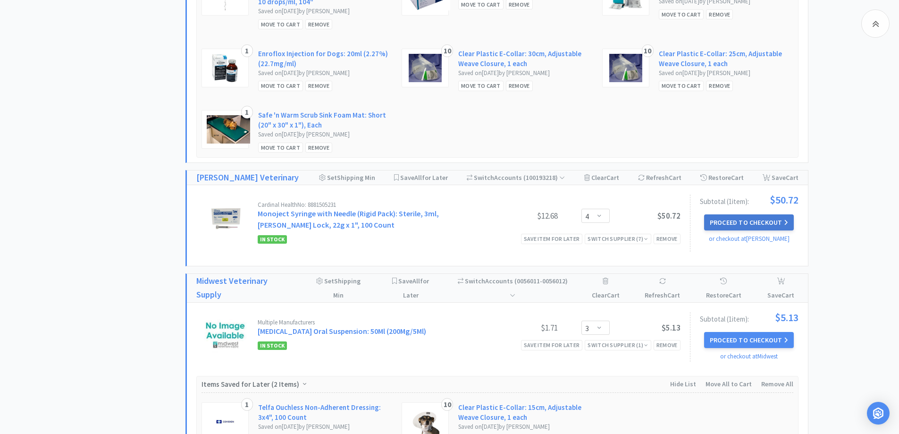
click at [767, 214] on button "Proceed to Checkout" at bounding box center [749, 222] width 90 height 16
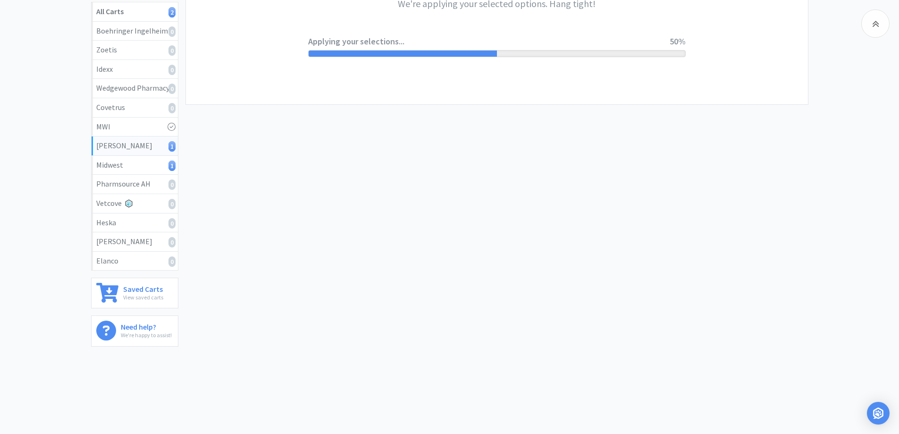
scroll to position [175, 0]
select select "1"
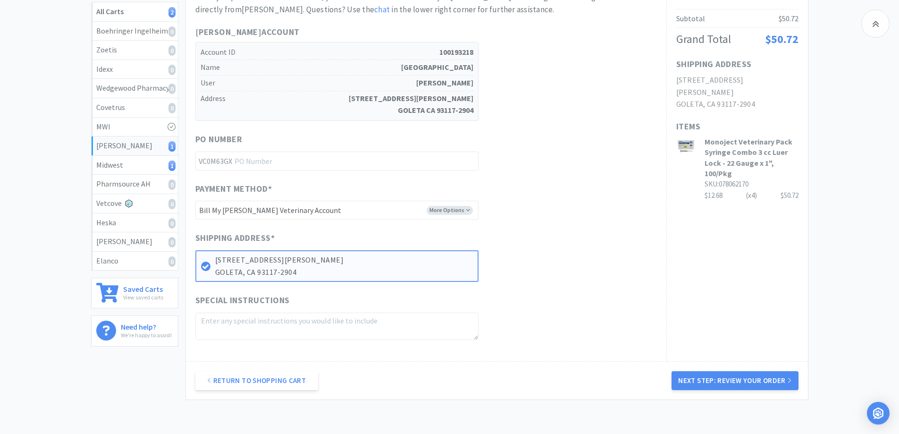
scroll to position [0, 0]
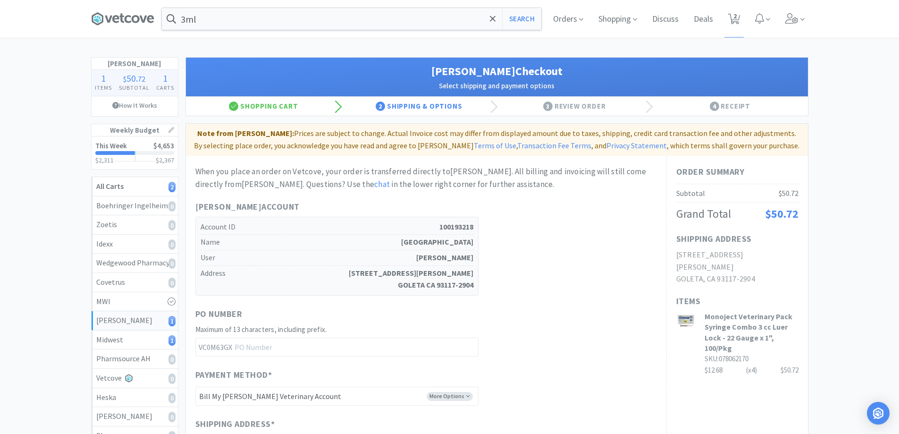
click at [580, 230] on div "Patterson Account Account ID 100193218 Name GOLETA AIRPORT PET HOSPITAL User Da…" at bounding box center [426, 247] width 462 height 95
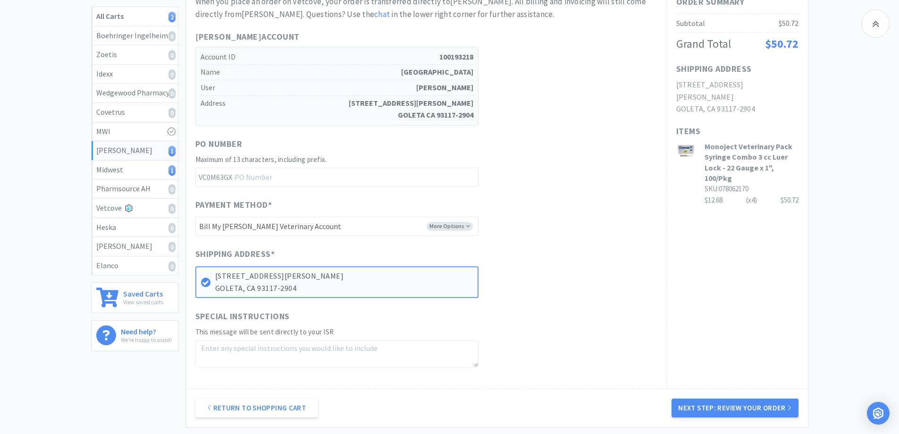
scroll to position [260, 0]
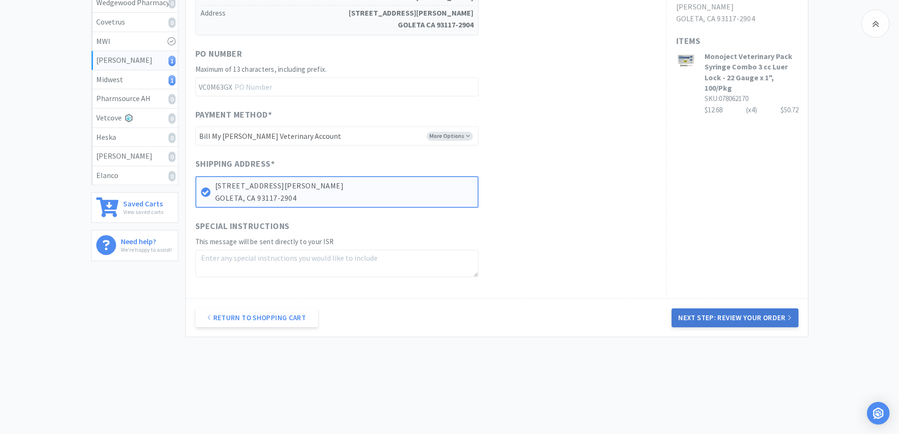
click at [735, 325] on button "Next Step: Review Your Order" at bounding box center [735, 317] width 127 height 19
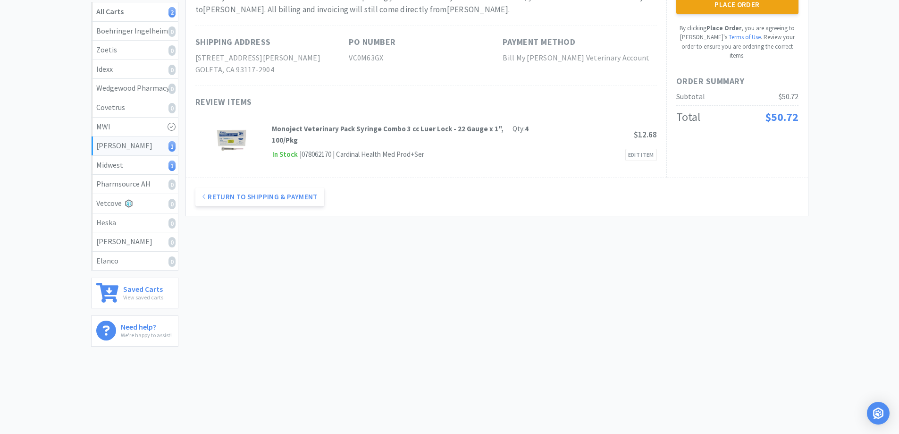
scroll to position [0, 0]
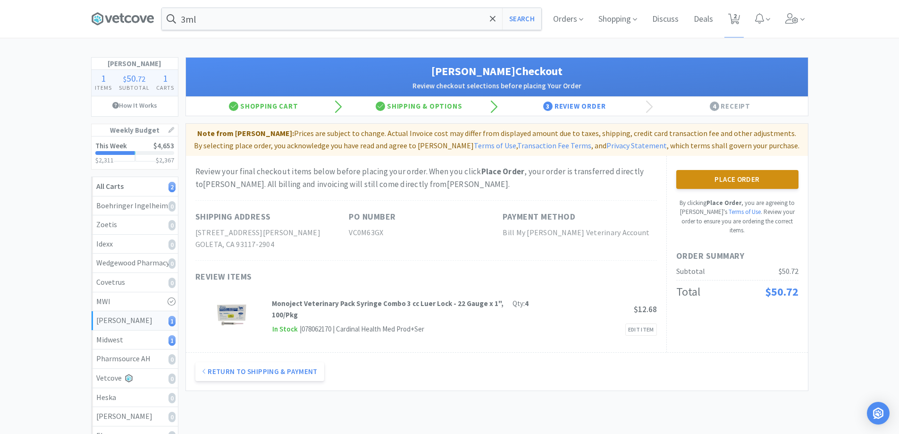
click at [734, 185] on button "Place Order" at bounding box center [737, 179] width 122 height 19
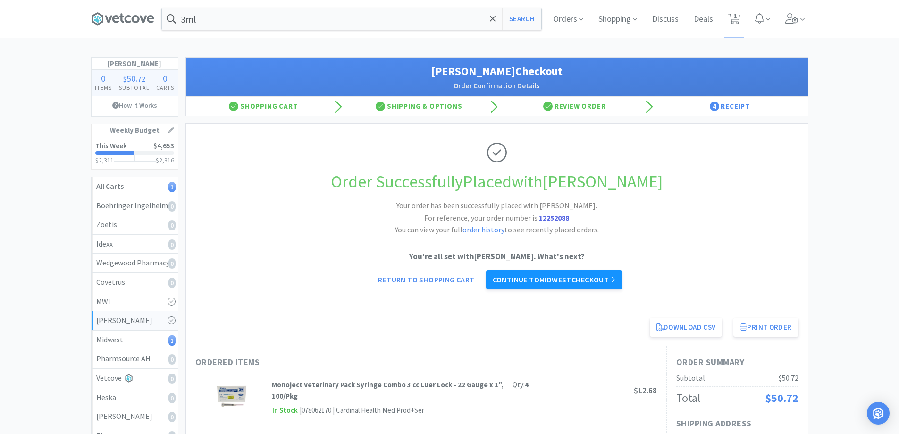
click at [539, 276] on link "Continue to Midwest checkout" at bounding box center [554, 279] width 136 height 19
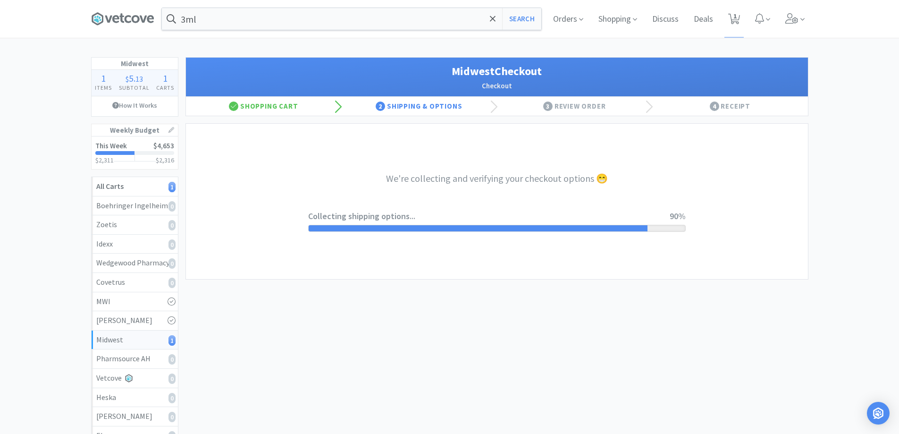
select select "3"
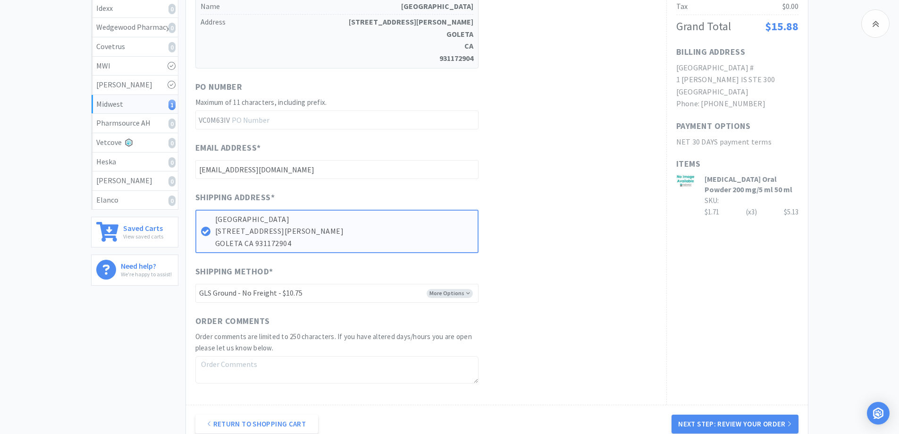
scroll to position [330, 0]
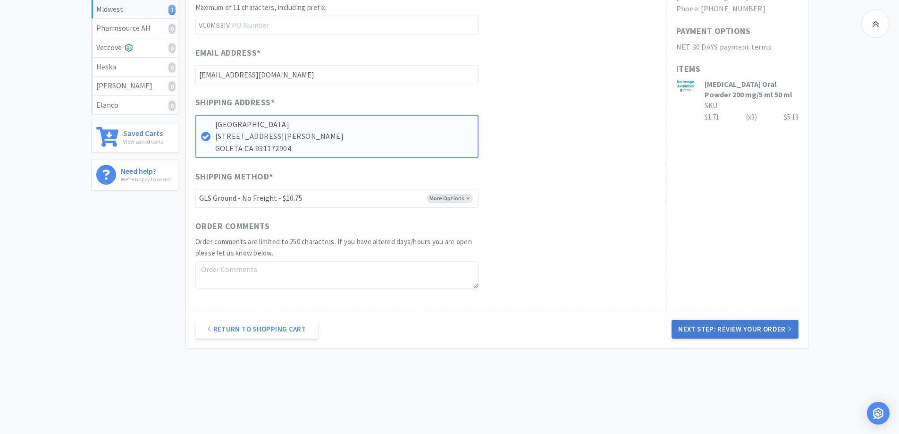
click at [704, 324] on button "Next Step: Review Your Order" at bounding box center [735, 329] width 127 height 19
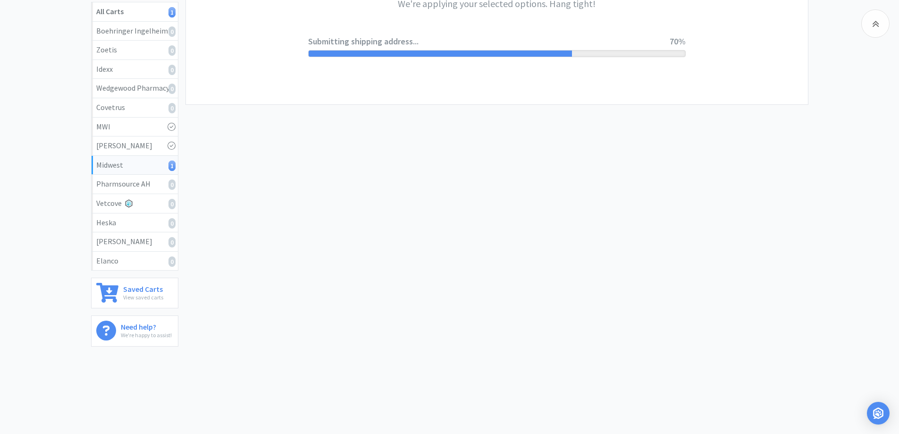
scroll to position [0, 0]
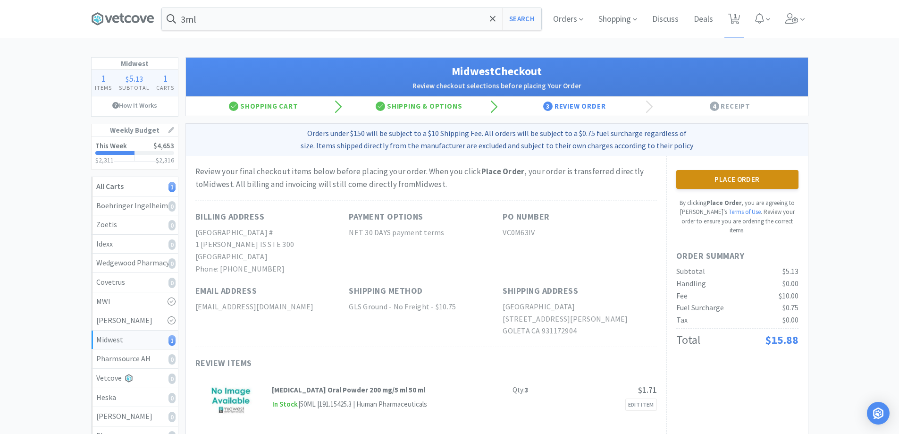
click at [760, 177] on button "Place Order" at bounding box center [737, 179] width 122 height 19
